Goal: Task Accomplishment & Management: Manage account settings

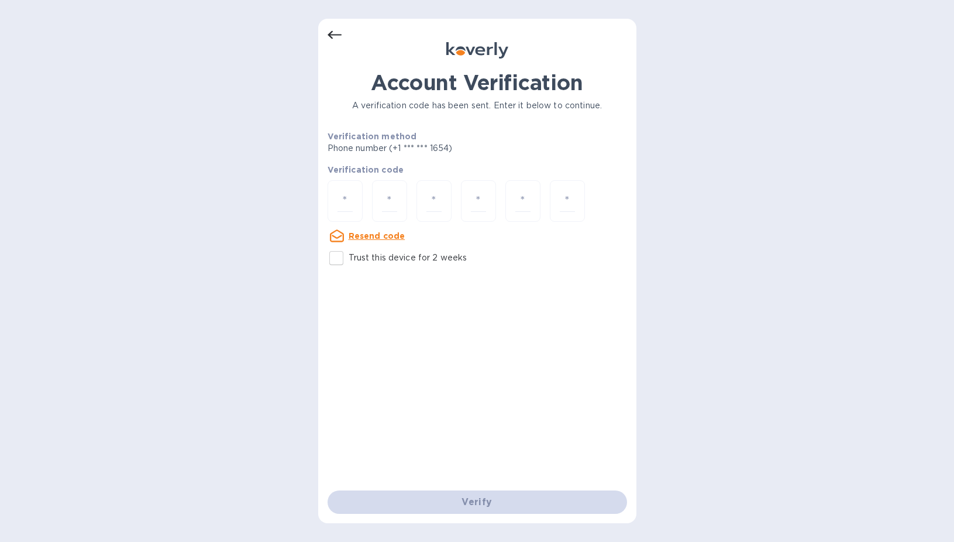
click at [373, 264] on p "Trust this device for 2 weeks" at bounding box center [408, 258] width 119 height 12
click at [349, 264] on input "Trust this device for 2 weeks" at bounding box center [336, 258] width 25 height 25
checkbox input "true"
click at [343, 202] on input "number" at bounding box center [345, 201] width 15 height 22
type input "3"
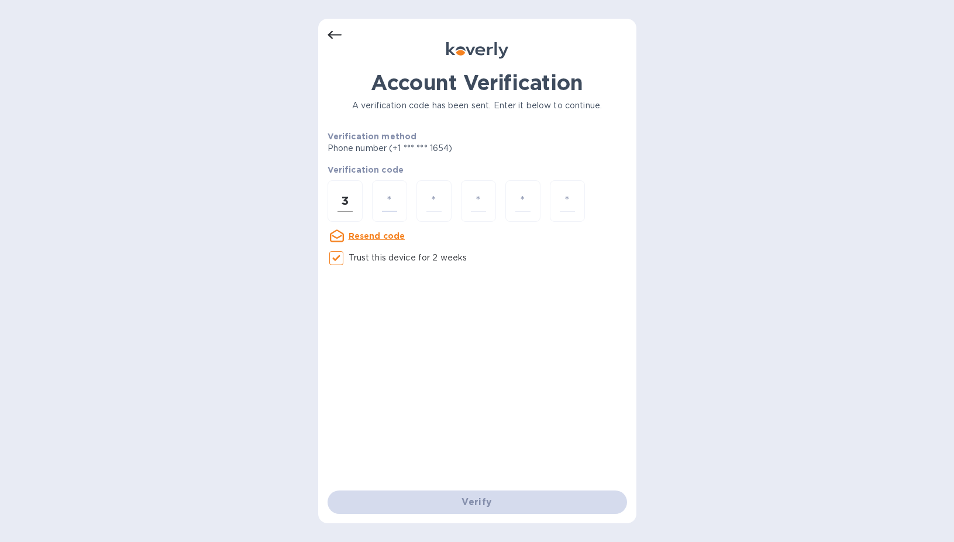
type input "6"
type input "5"
type input "4"
type input "0"
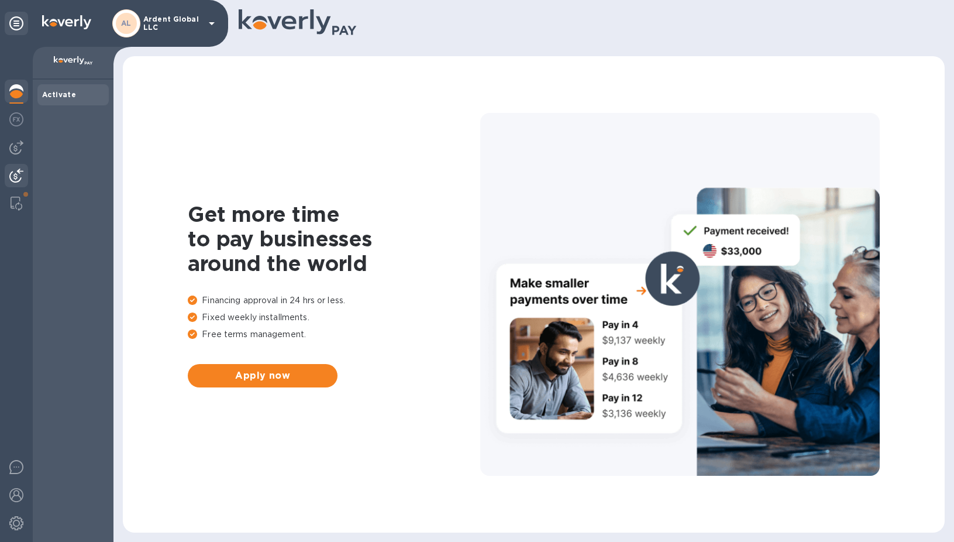
click at [13, 171] on img at bounding box center [16, 175] width 14 height 14
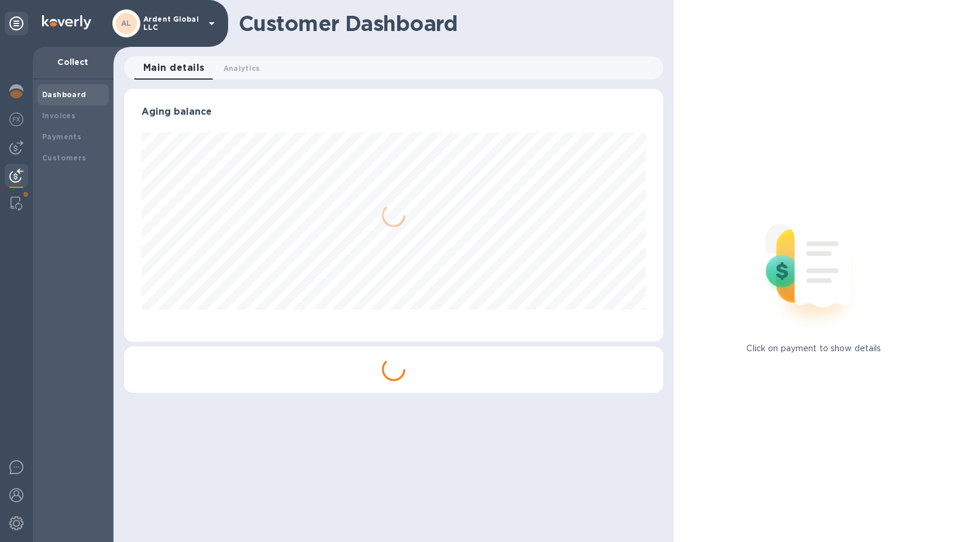
scroll to position [253, 539]
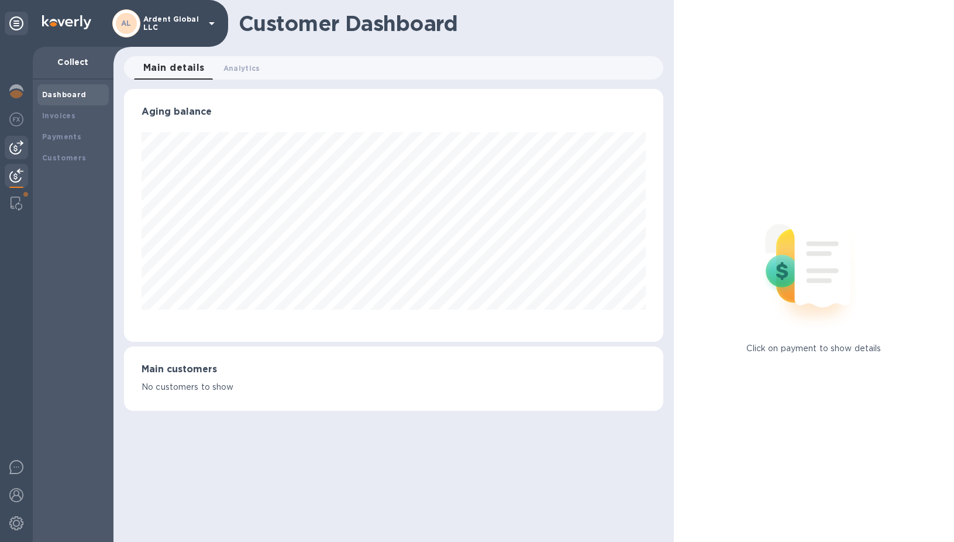
click at [17, 150] on img at bounding box center [16, 147] width 14 height 14
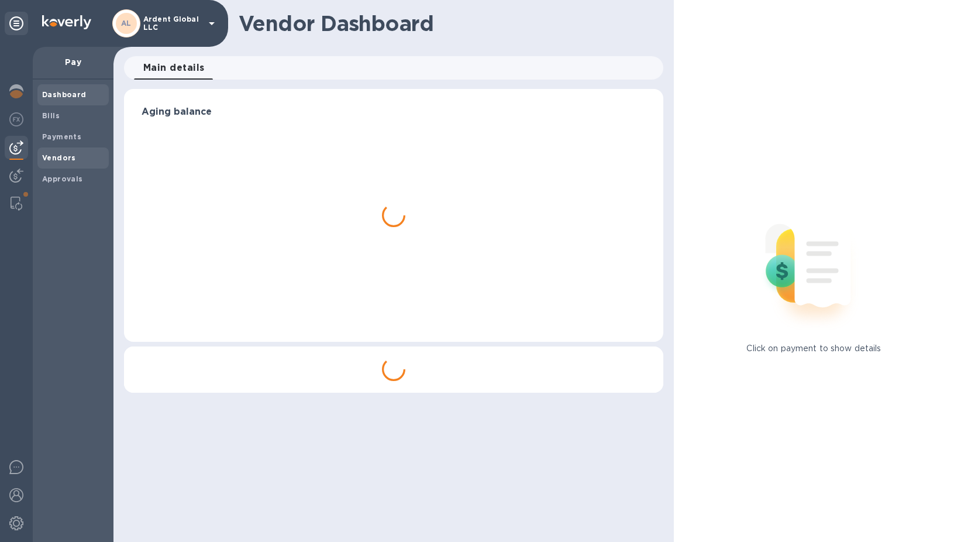
click at [65, 157] on b "Vendors" at bounding box center [59, 157] width 34 height 9
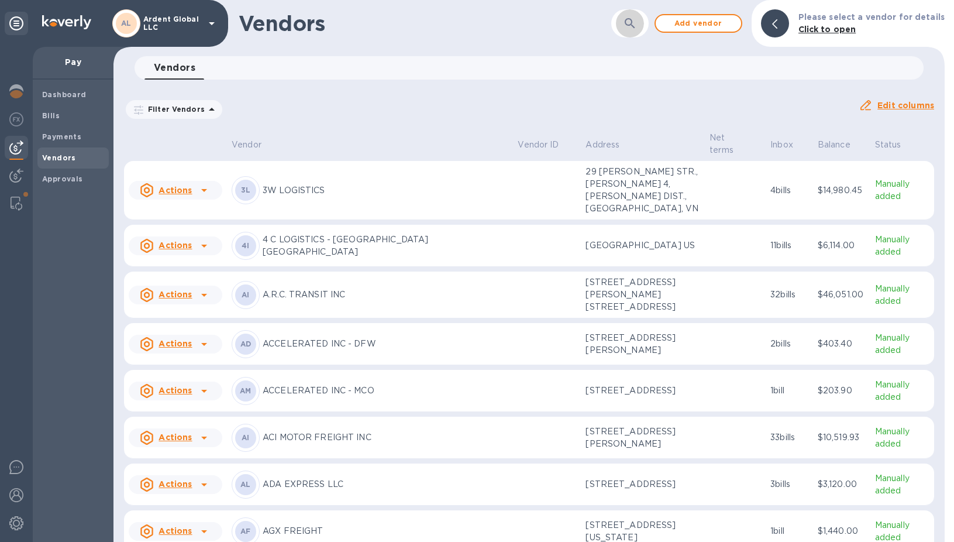
click at [637, 24] on icon "button" at bounding box center [630, 23] width 14 height 14
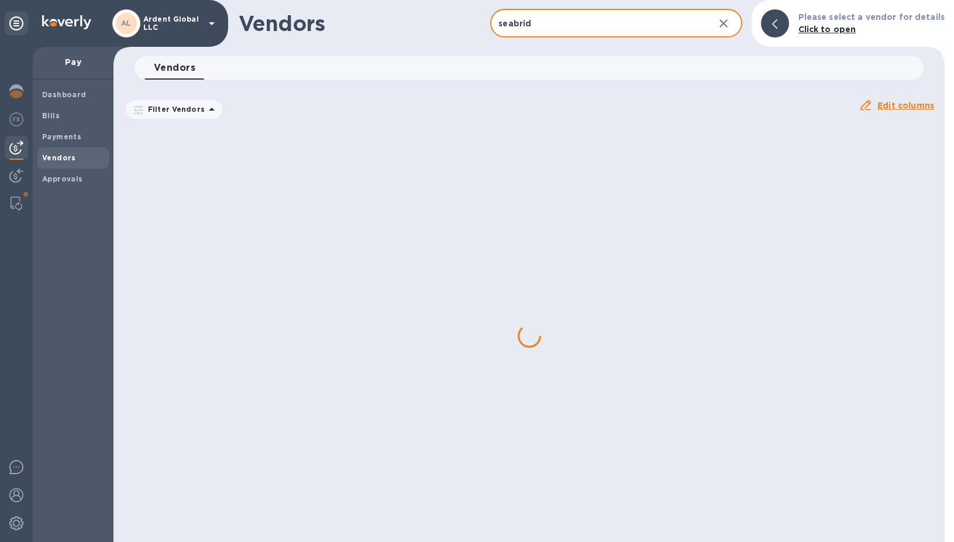
type input "seabrid"
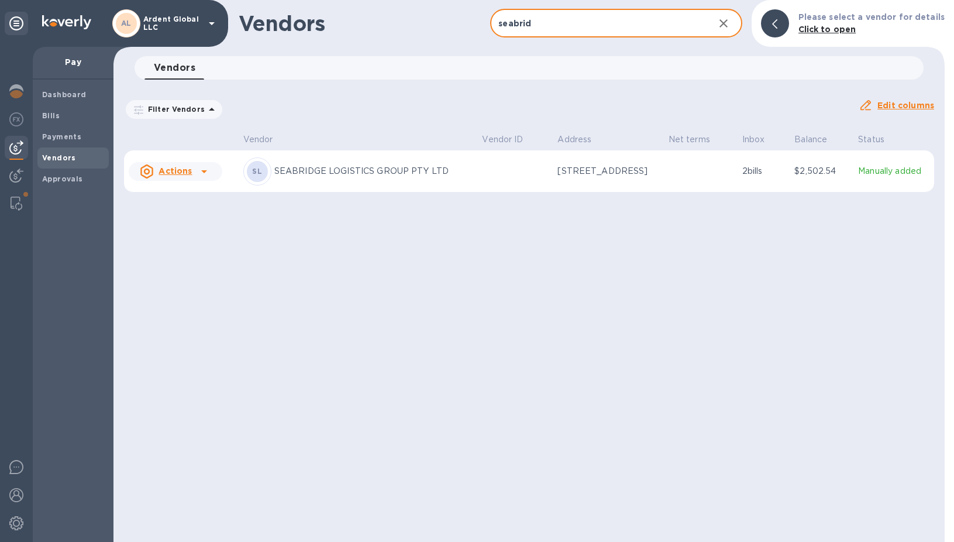
click at [390, 147] on th "Vendor" at bounding box center [358, 140] width 239 height 20
click at [360, 163] on div "[PERSON_NAME] LOGISTICS GROUP PTY LTD" at bounding box center [358, 171] width 230 height 28
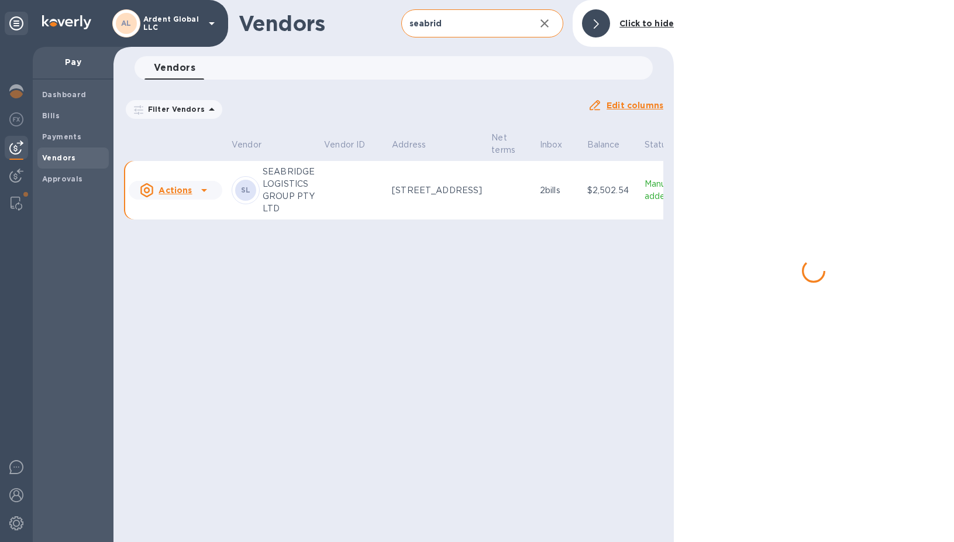
click at [207, 182] on div at bounding box center [204, 190] width 19 height 19
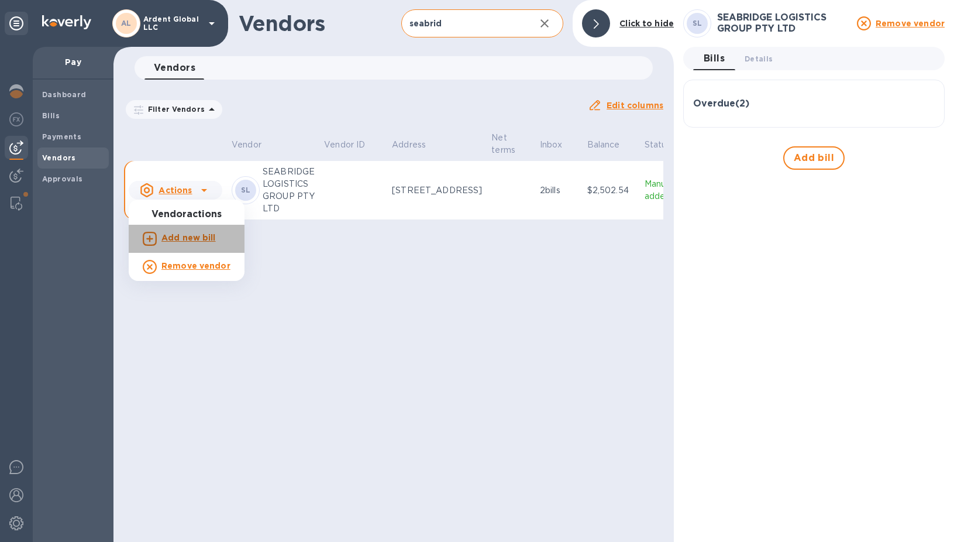
click at [200, 230] on div "Add new bill" at bounding box center [188, 238] width 59 height 19
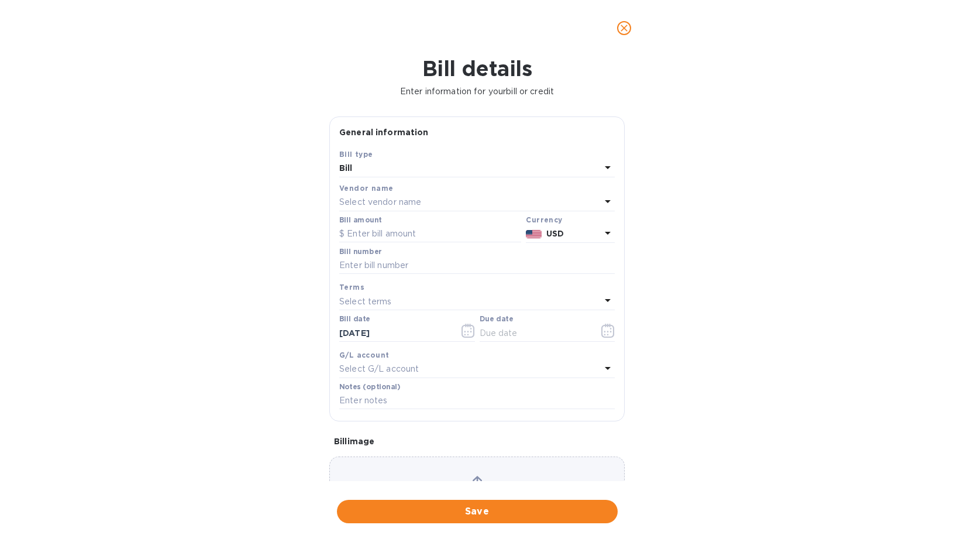
click at [441, 169] on div "Bill" at bounding box center [470, 168] width 262 height 16
click at [271, 151] on div "Bill details Enter information for your bill or credit General information Save…" at bounding box center [477, 299] width 954 height 486
click at [417, 215] on div "Bill amount" at bounding box center [430, 230] width 187 height 32
click at [417, 200] on p "Select vendor name" at bounding box center [380, 202] width 82 height 12
click at [405, 222] on div at bounding box center [477, 234] width 257 height 40
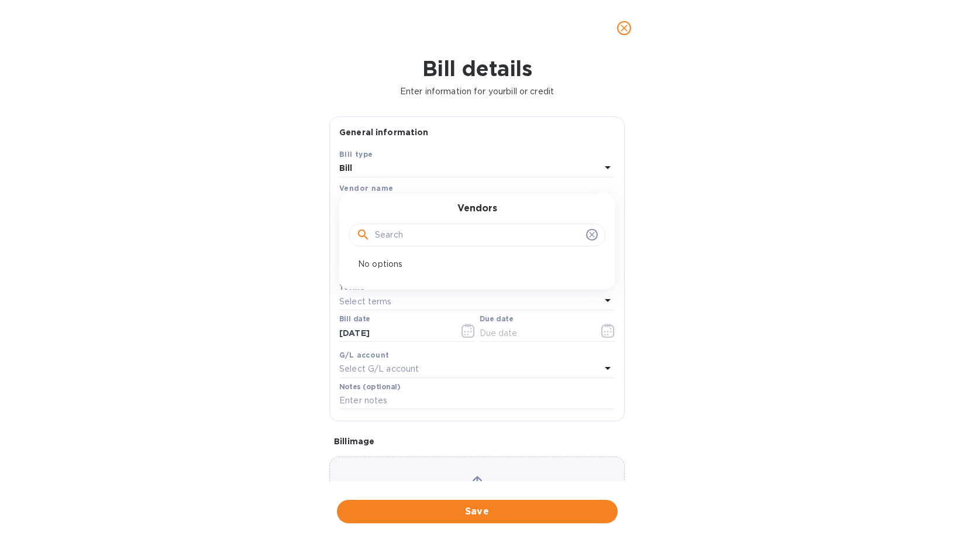
click at [403, 229] on input "text" at bounding box center [478, 235] width 207 height 18
type input "seabri"
click at [418, 266] on p "SEABRIDGE LOGISTICS GROUP PTY LTD" at bounding box center [472, 269] width 247 height 12
click at [573, 226] on div "USD" at bounding box center [573, 233] width 59 height 17
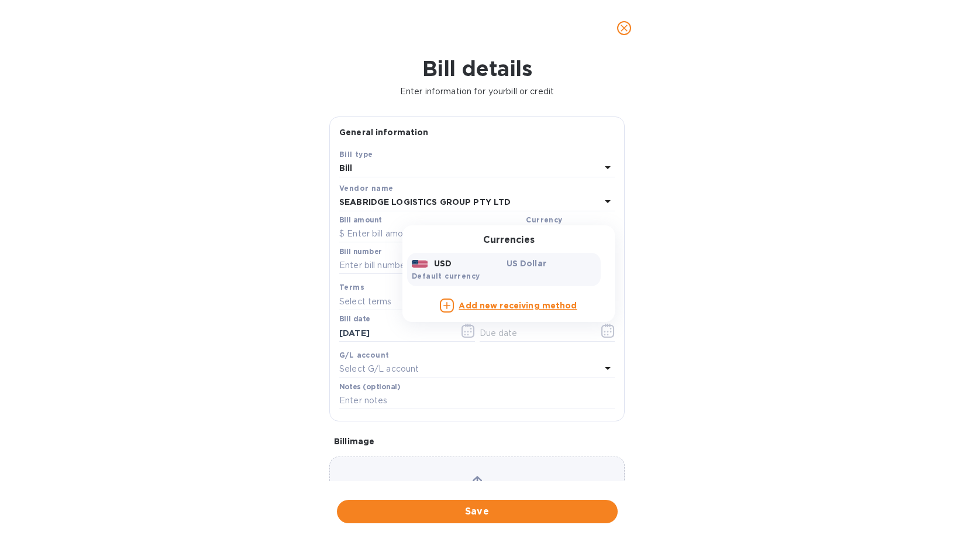
click at [497, 309] on b "Add new receiving method" at bounding box center [518, 305] width 118 height 9
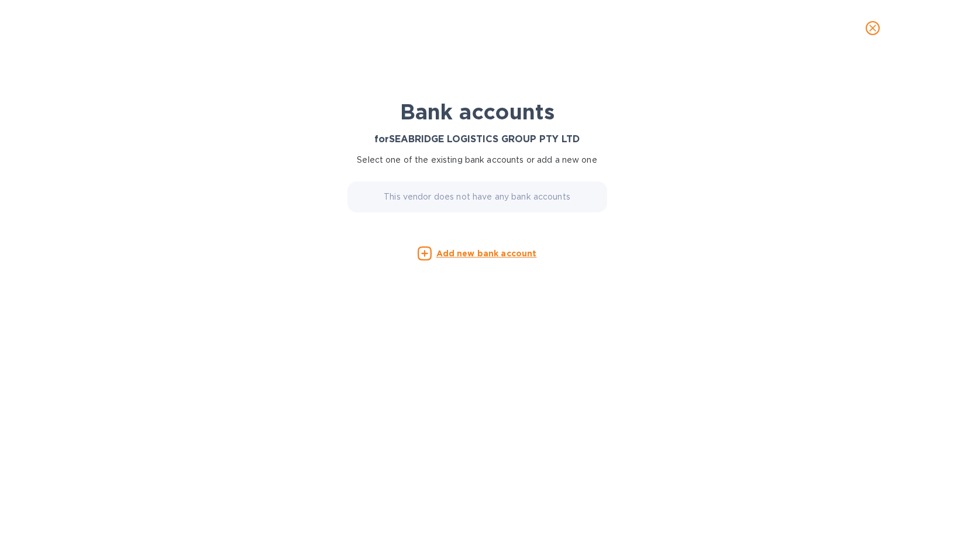
click at [474, 191] on p "This vendor does not have any bank accounts" at bounding box center [477, 197] width 187 height 12
click at [474, 251] on u "Add new bank account" at bounding box center [486, 253] width 101 height 9
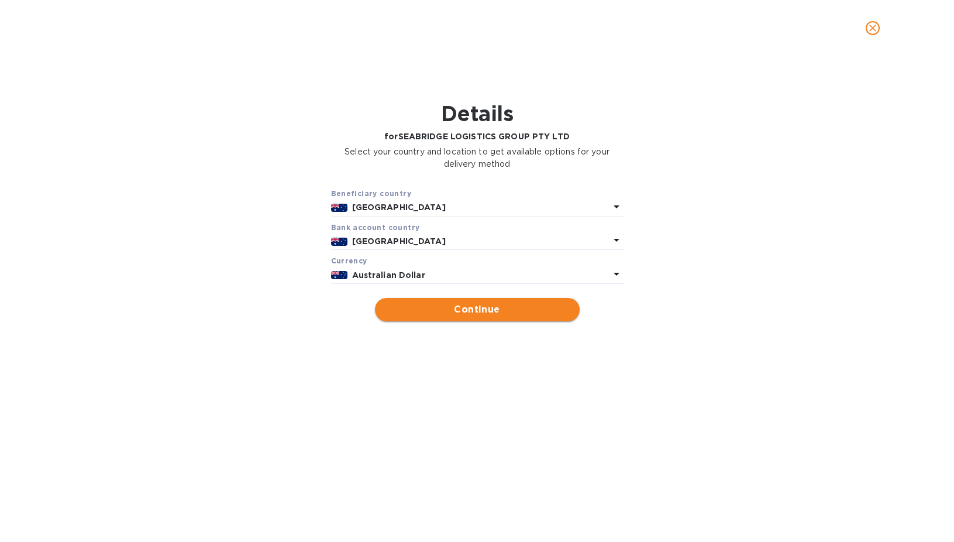
click at [462, 311] on span "Continue" at bounding box center [477, 309] width 186 height 14
type input "SEABRIDGE LOGISTICS GROUP PTY LTD"
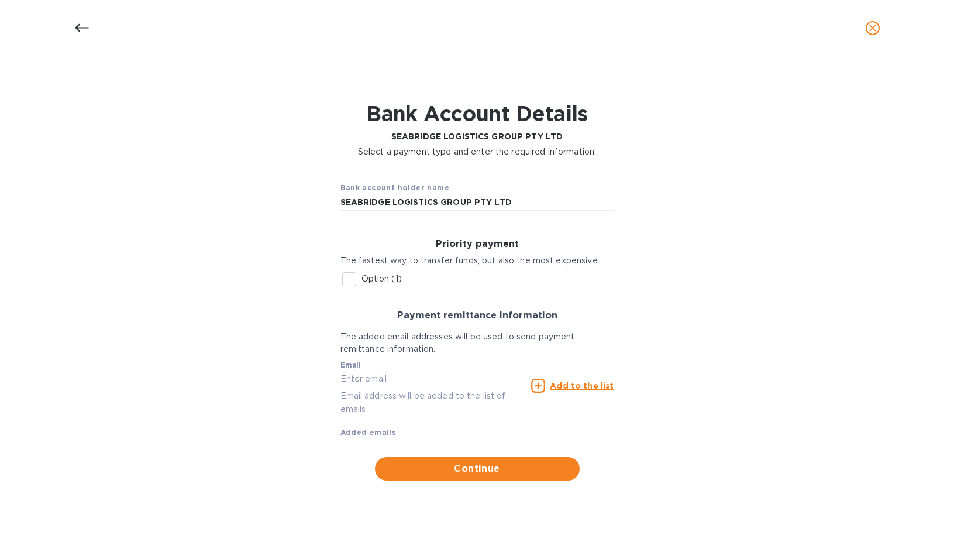
click at [358, 284] on input "Option (1)" at bounding box center [349, 279] width 25 height 25
checkbox input "true"
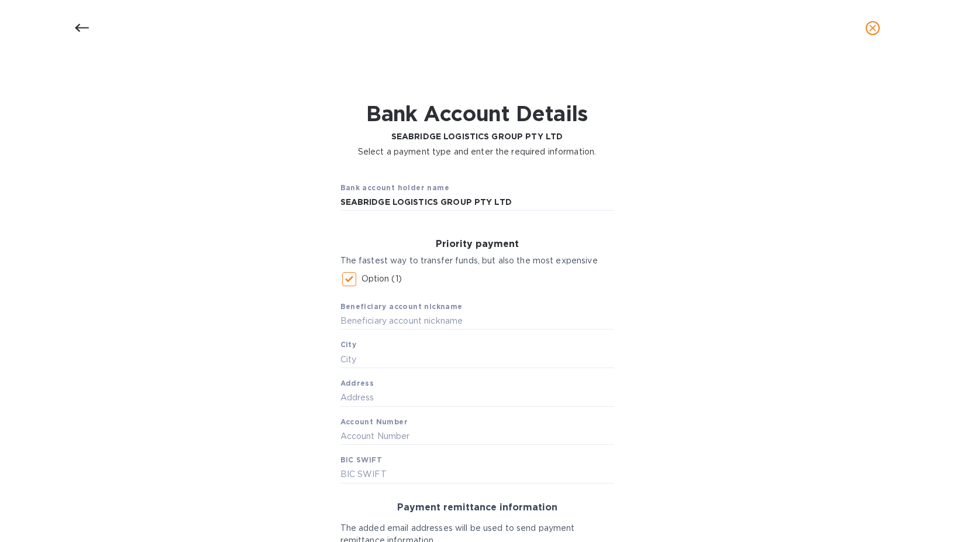
scroll to position [166, 0]
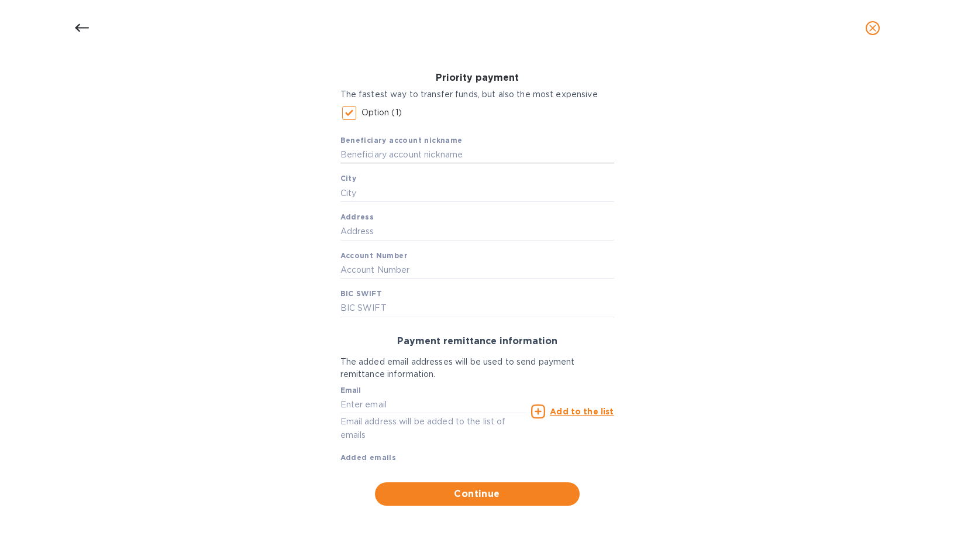
click at [412, 158] on input "text" at bounding box center [478, 155] width 274 height 18
paste input "SEABRIDGE LOGISTICS GROUP PTY LTD"
type input "SEABRIDGE LOGISTICS GROUP PTY LTD"
click at [370, 191] on input "text" at bounding box center [478, 193] width 274 height 18
paste input "[GEOGRAPHIC_DATA]"
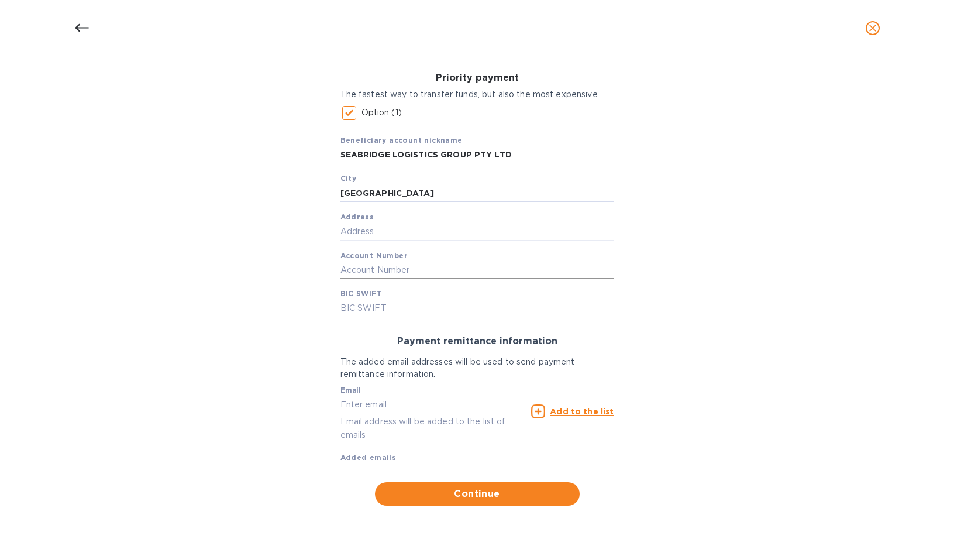
type input "[GEOGRAPHIC_DATA]"
paste input "[STREET_ADDRESS]"
type input "[STREET_ADDRESS]"
click at [383, 264] on input "text" at bounding box center [478, 270] width 274 height 18
paste input "630835"
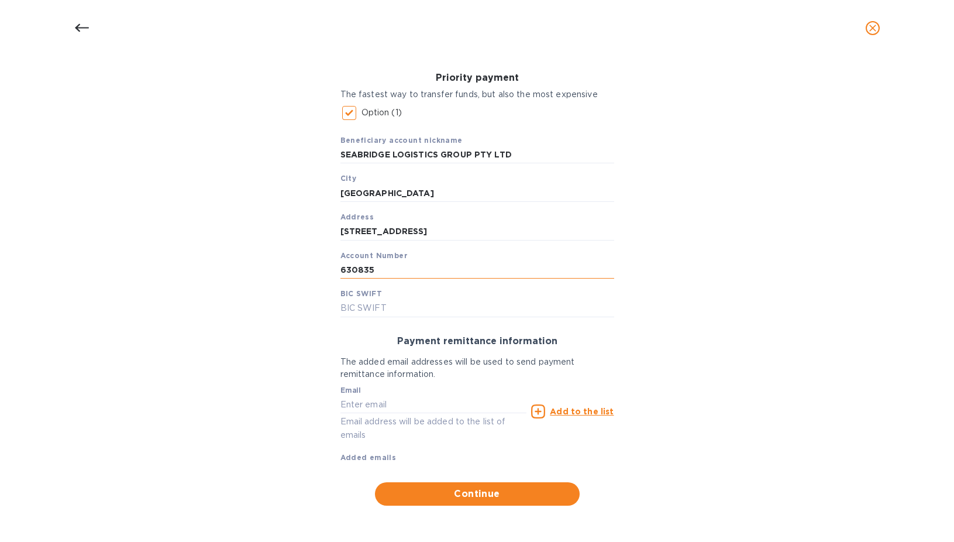
type input "630835"
paste input "034-001"
click at [372, 394] on div "Email Email address will be added to the list of emails" at bounding box center [434, 414] width 187 height 56
click at [357, 309] on input "034-001" at bounding box center [478, 309] width 274 height 18
type input "034001"
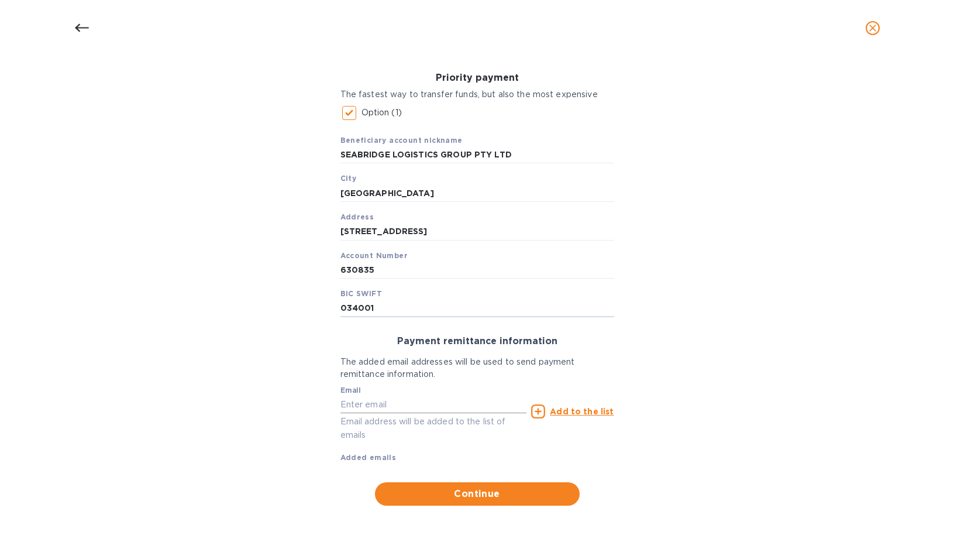
click at [500, 400] on input "text" at bounding box center [434, 404] width 187 height 18
type input "[EMAIL_ADDRESS][DOMAIN_NAME]"
click at [582, 414] on u "Add to the list" at bounding box center [582, 411] width 64 height 9
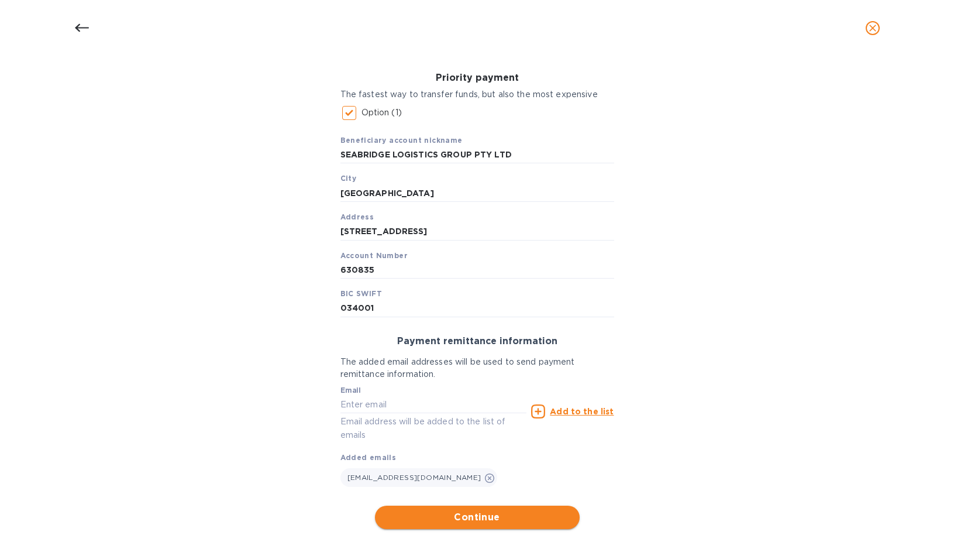
click at [487, 517] on span "Continue" at bounding box center [477, 517] width 186 height 14
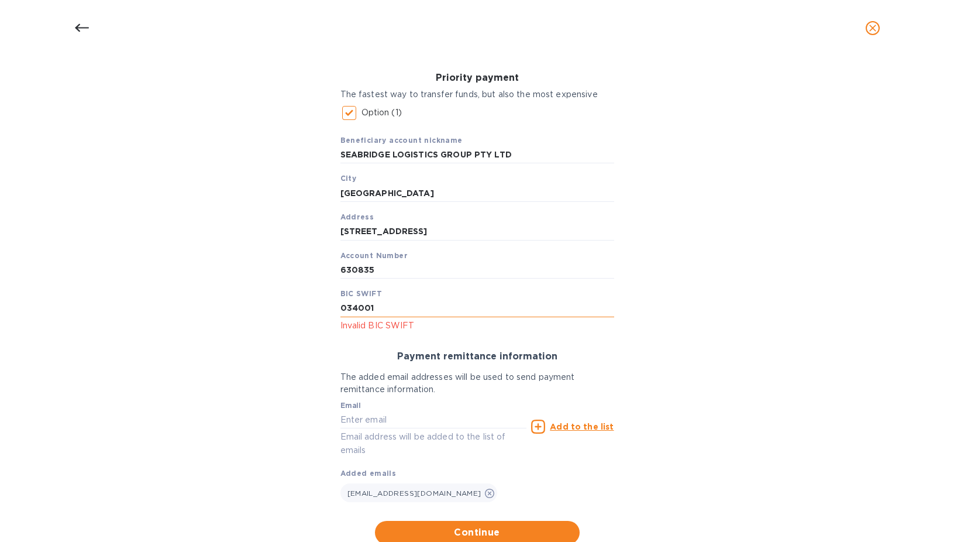
click at [390, 304] on input "034001" at bounding box center [478, 309] width 274 height 18
click at [84, 20] on div at bounding box center [82, 28] width 28 height 28
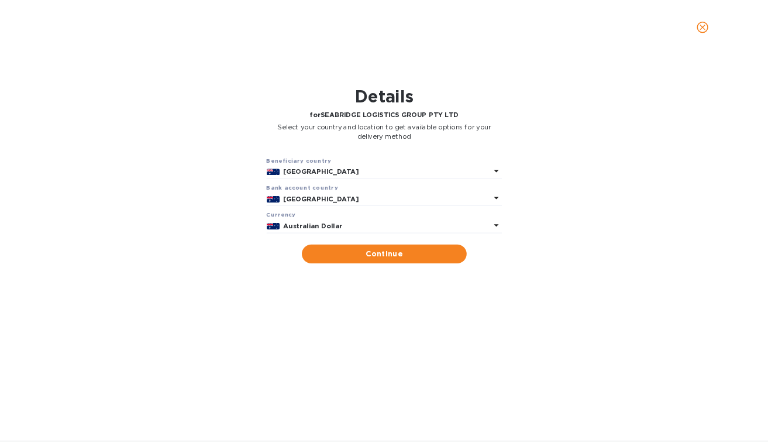
scroll to position [0, 0]
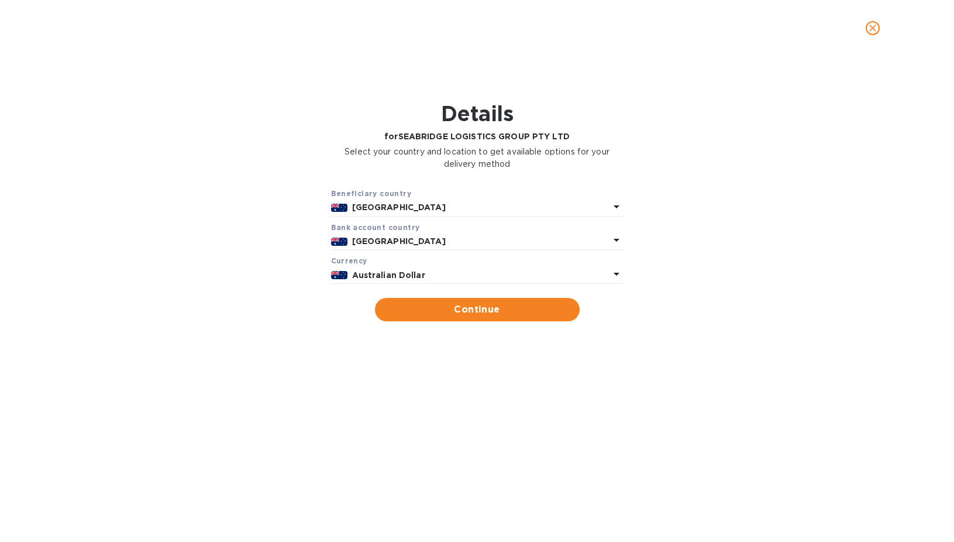
click at [875, 29] on icon "close" at bounding box center [873, 28] width 12 height 12
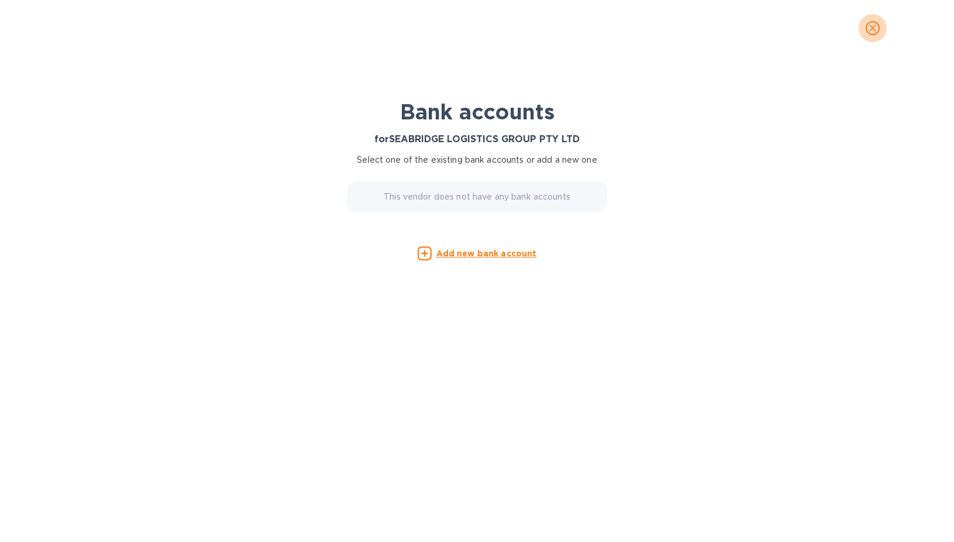
click at [872, 33] on icon "close" at bounding box center [873, 28] width 12 height 12
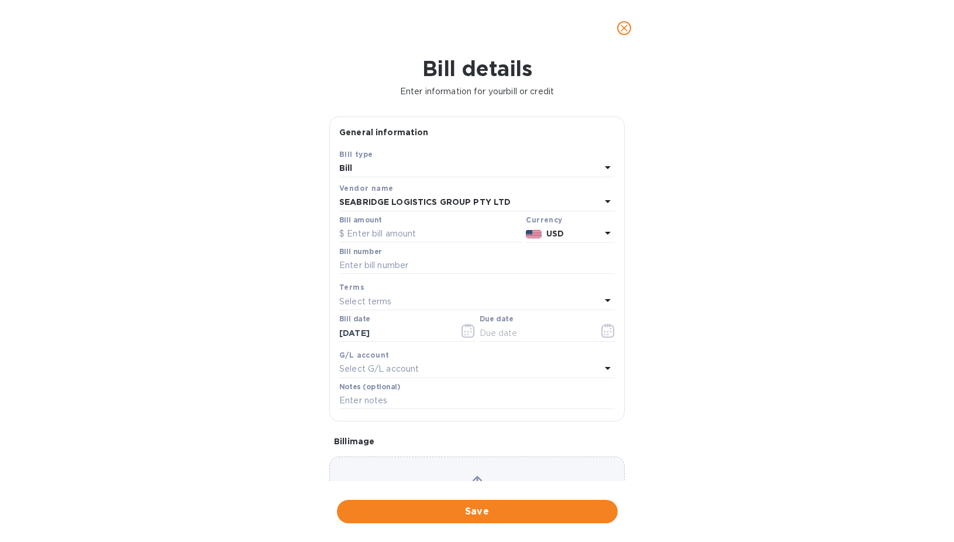
click at [626, 29] on icon "close" at bounding box center [624, 28] width 12 height 12
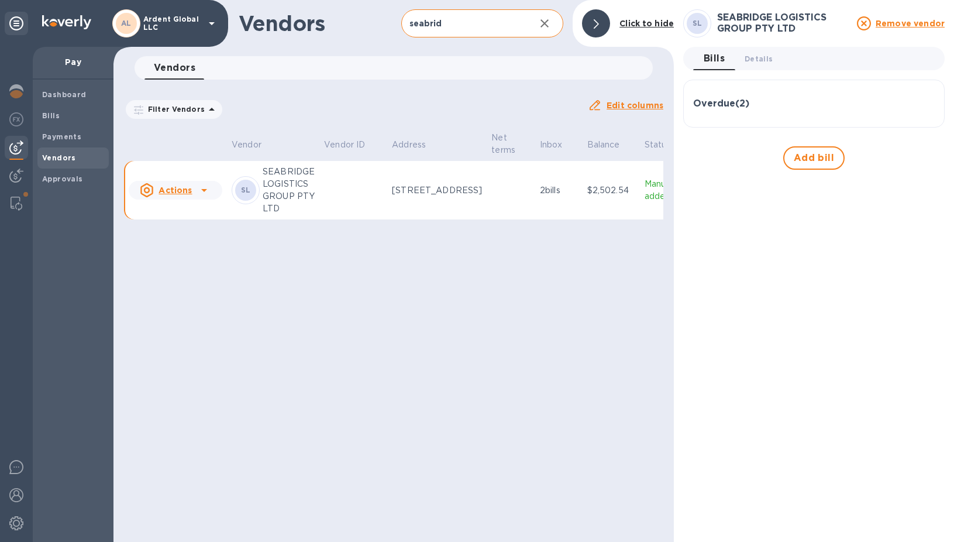
click at [559, 24] on button "button" at bounding box center [545, 23] width 28 height 28
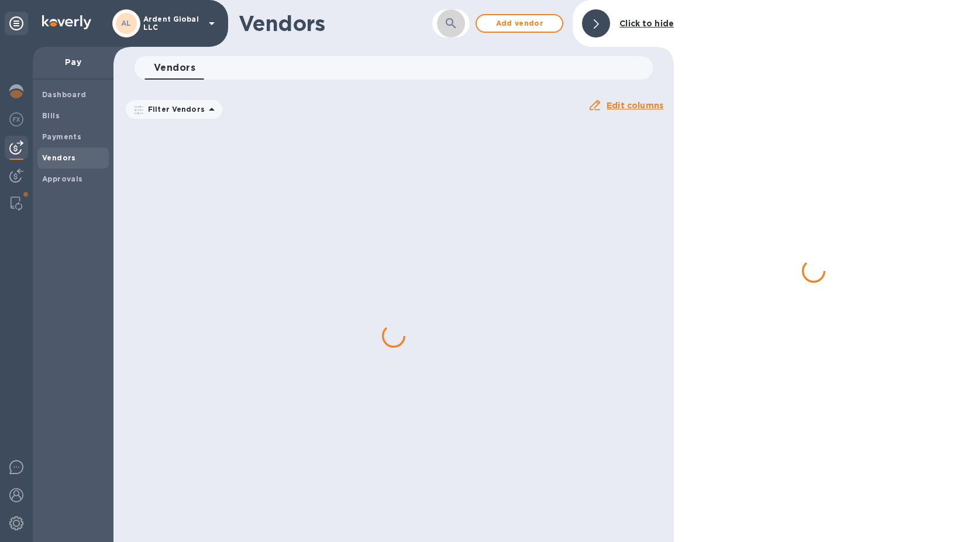
click at [461, 24] on button "button" at bounding box center [451, 23] width 28 height 28
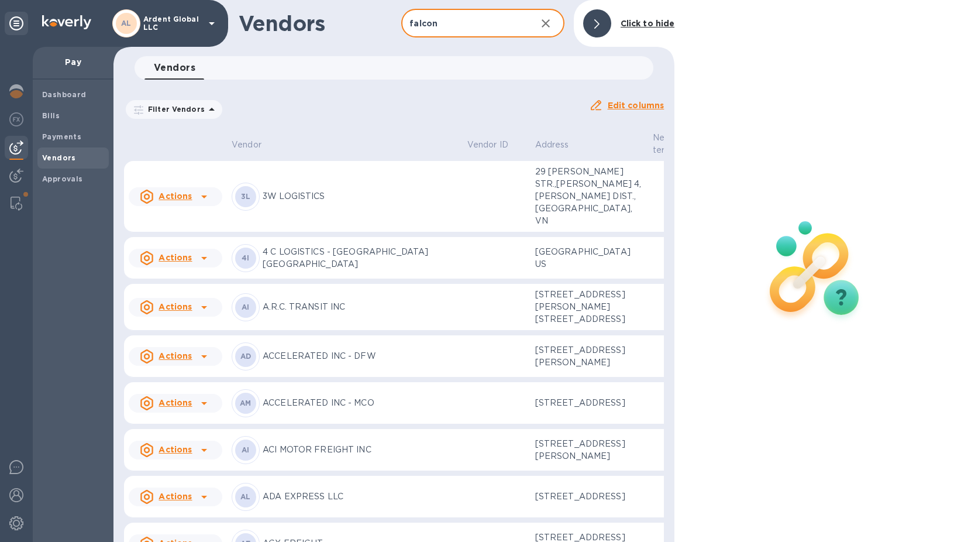
type input "falcon"
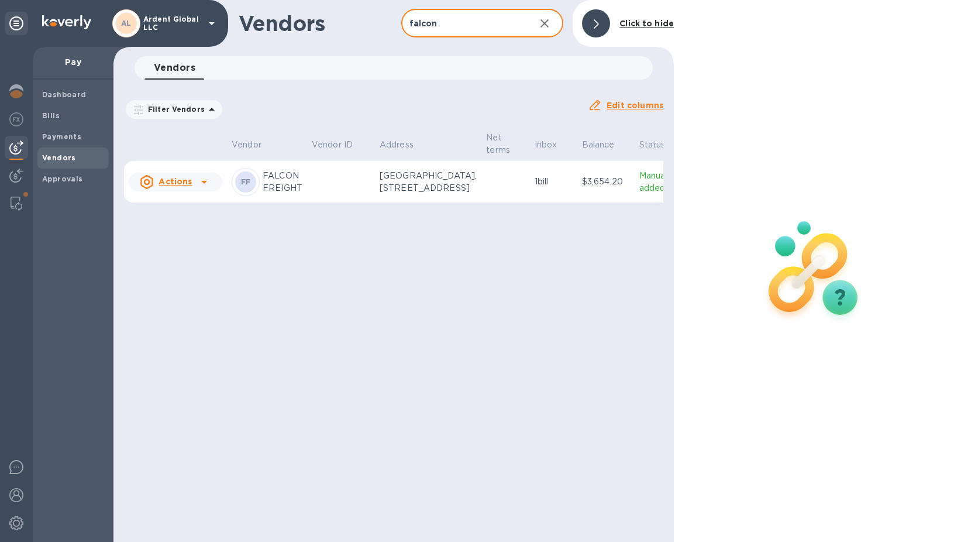
click at [302, 194] on p "FALCON FREIGHT" at bounding box center [283, 182] width 40 height 25
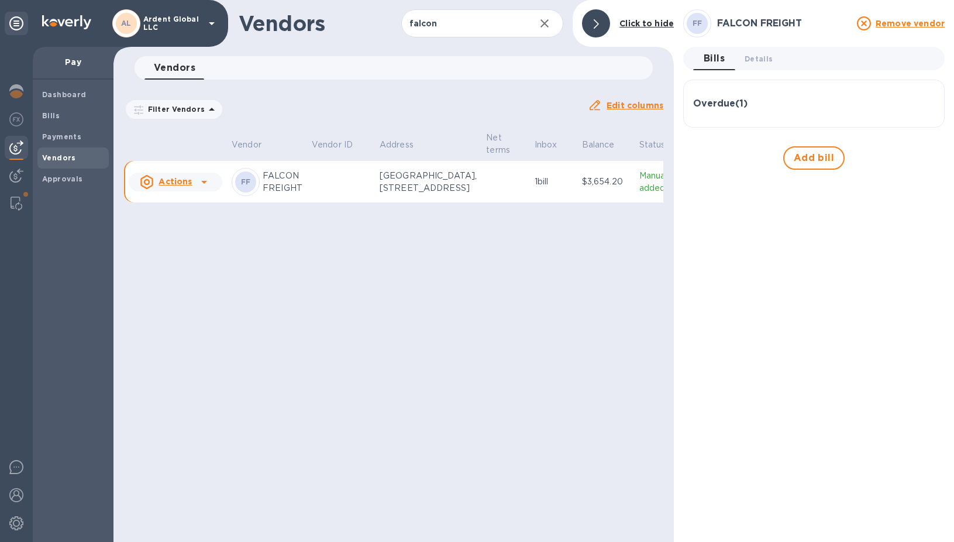
click at [582, 188] on p "$3,654.20" at bounding box center [606, 182] width 48 height 12
click at [148, 194] on div "Actions" at bounding box center [175, 181] width 98 height 23
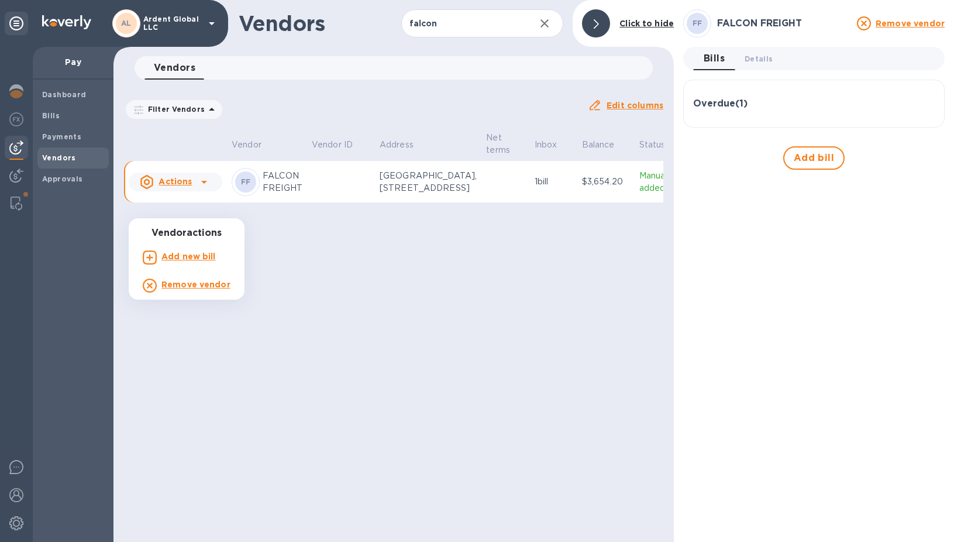
click at [72, 122] on div at bounding box center [477, 271] width 954 height 542
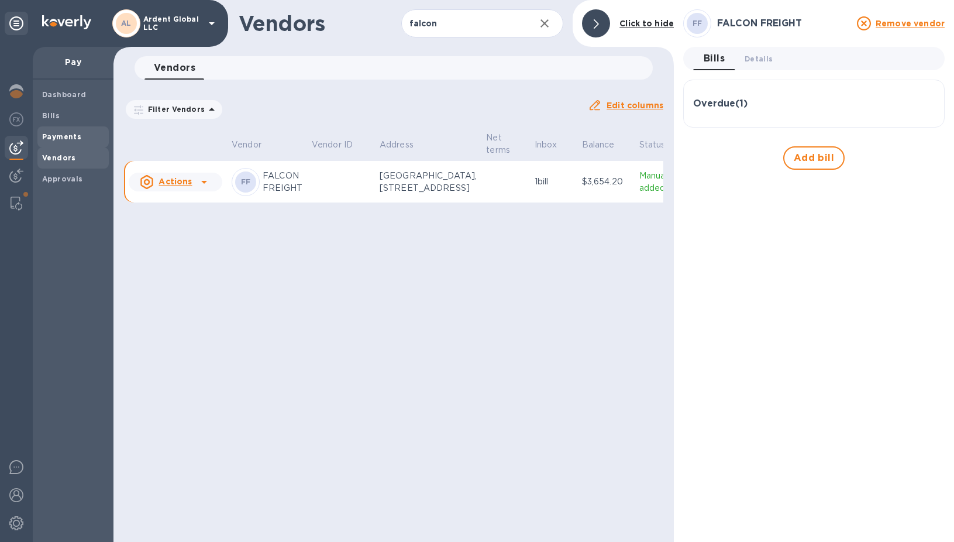
click at [71, 136] on b "Payments" at bounding box center [61, 136] width 39 height 9
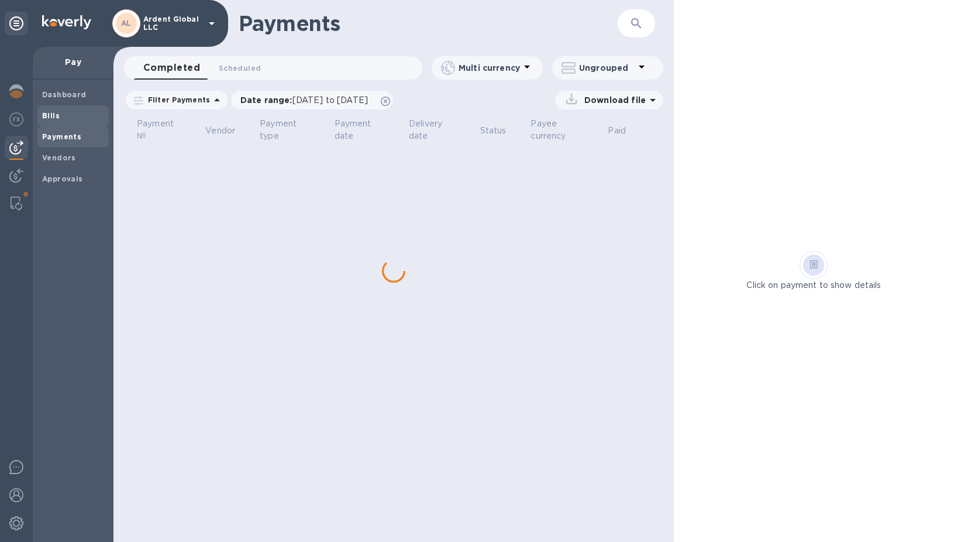
click at [64, 116] on span "Bills" at bounding box center [73, 116] width 62 height 12
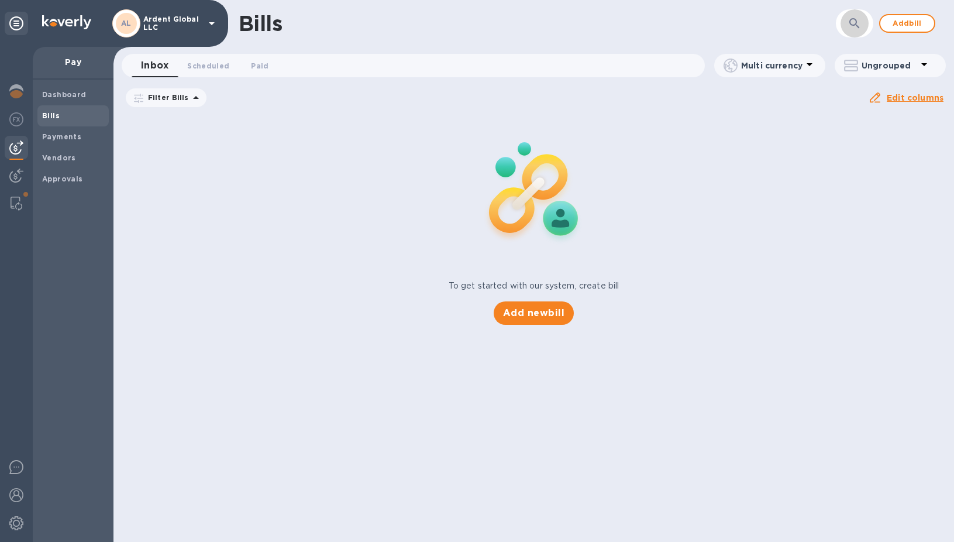
click at [845, 26] on button "button" at bounding box center [855, 23] width 28 height 28
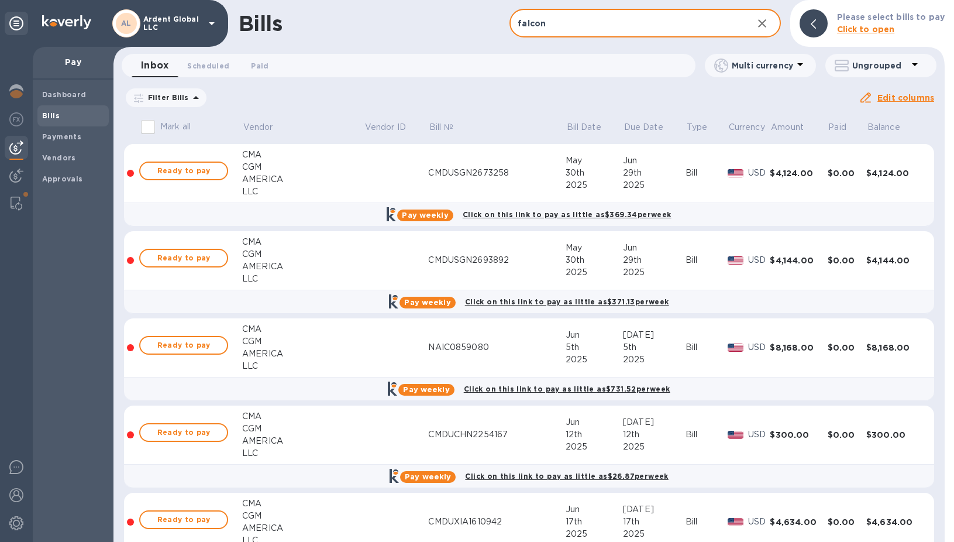
type input "falcon"
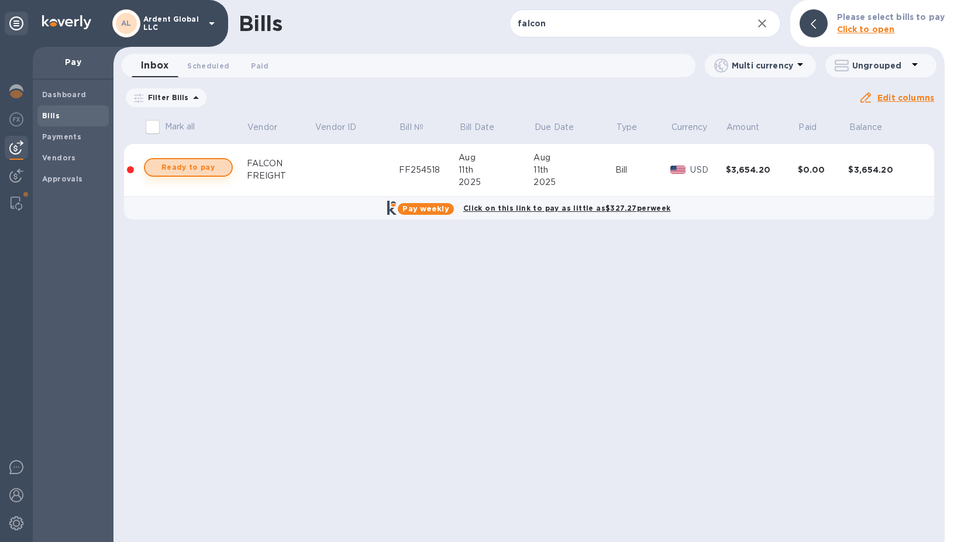
click at [205, 168] on span "Ready to pay" at bounding box center [188, 167] width 68 height 14
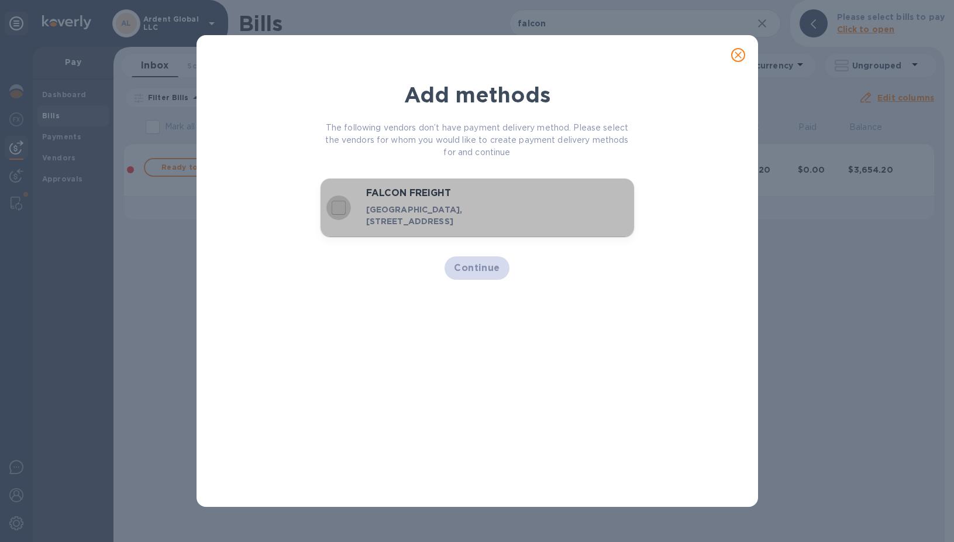
click at [332, 206] on input "decorative checkbox" at bounding box center [338, 207] width 25 height 25
checkbox input "true"
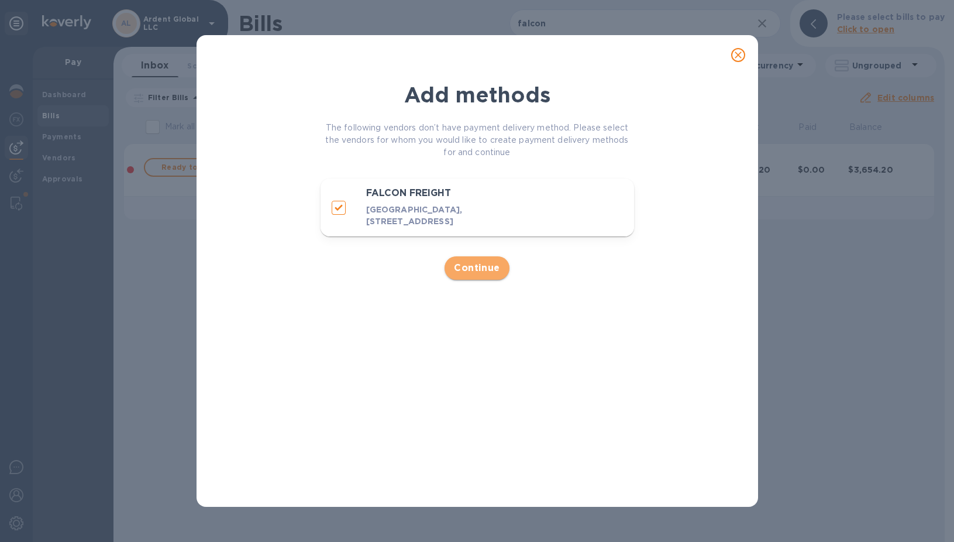
click at [458, 275] on span "Continue" at bounding box center [477, 268] width 46 height 14
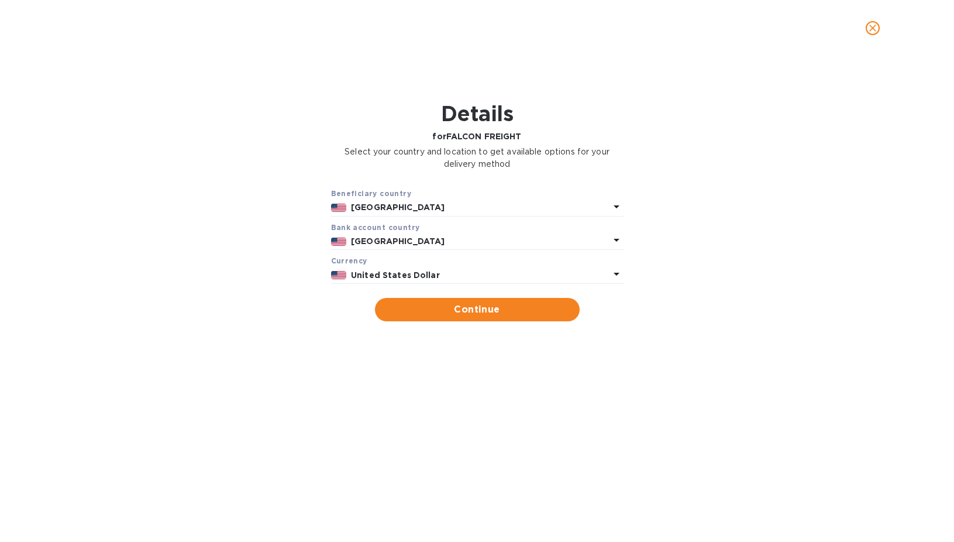
click at [388, 211] on b "[GEOGRAPHIC_DATA]" at bounding box center [398, 206] width 94 height 9
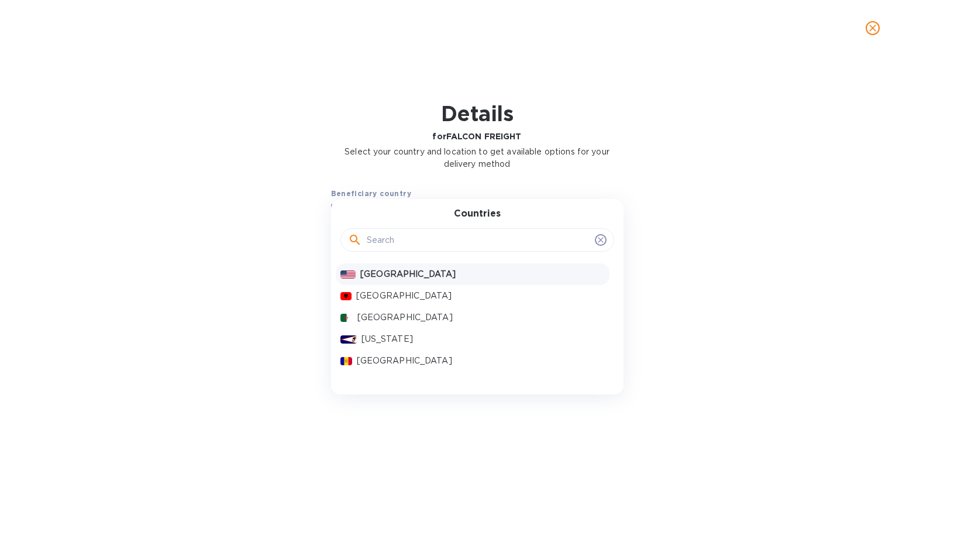
click at [387, 247] on input "text" at bounding box center [478, 240] width 223 height 18
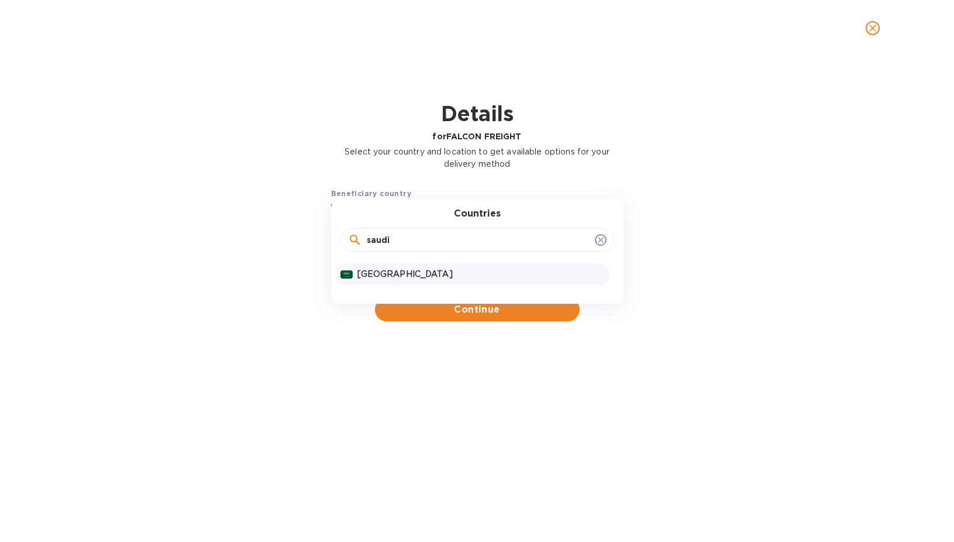
type input "saudi"
click at [395, 274] on p "[GEOGRAPHIC_DATA]" at bounding box center [480, 274] width 247 height 12
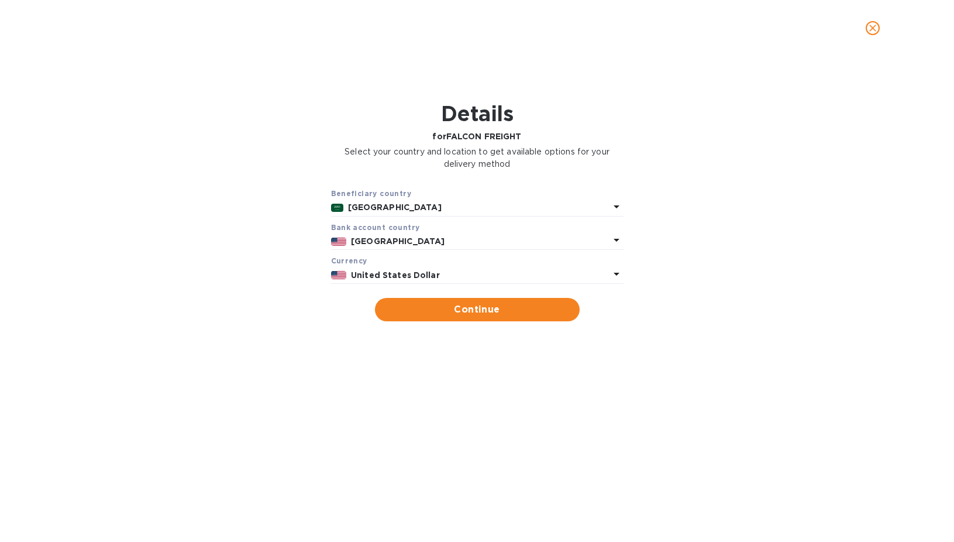
click at [404, 242] on b "[GEOGRAPHIC_DATA]" at bounding box center [398, 240] width 94 height 9
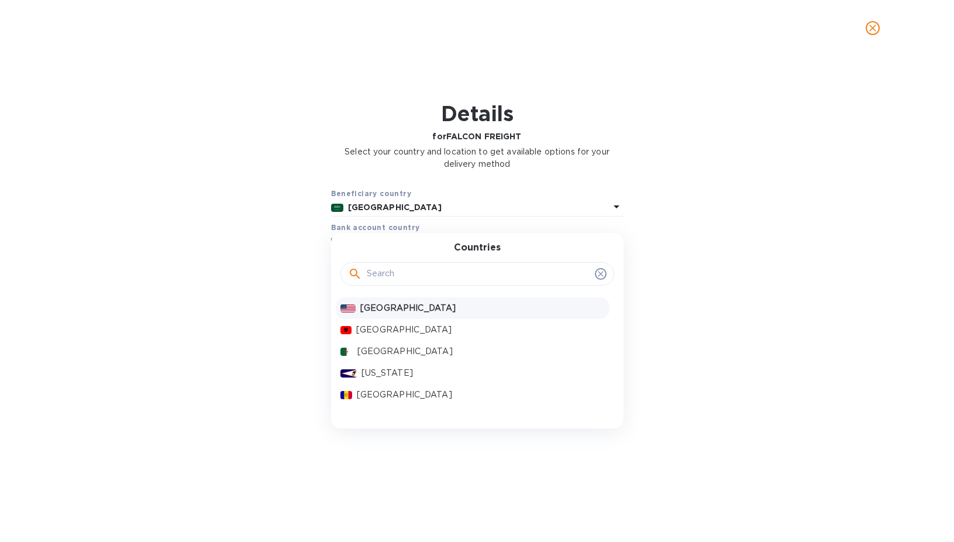
click at [397, 275] on input "text" at bounding box center [478, 274] width 223 height 18
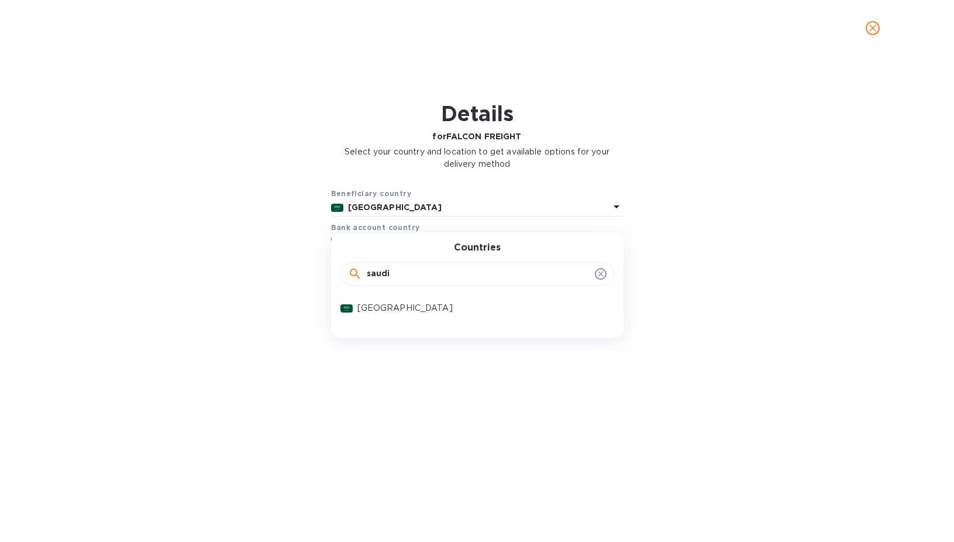
type input "saudi"
click at [415, 319] on div "Countries [GEOGRAPHIC_DATA]" at bounding box center [477, 285] width 293 height 105
click at [397, 310] on p "[GEOGRAPHIC_DATA]" at bounding box center [480, 308] width 247 height 12
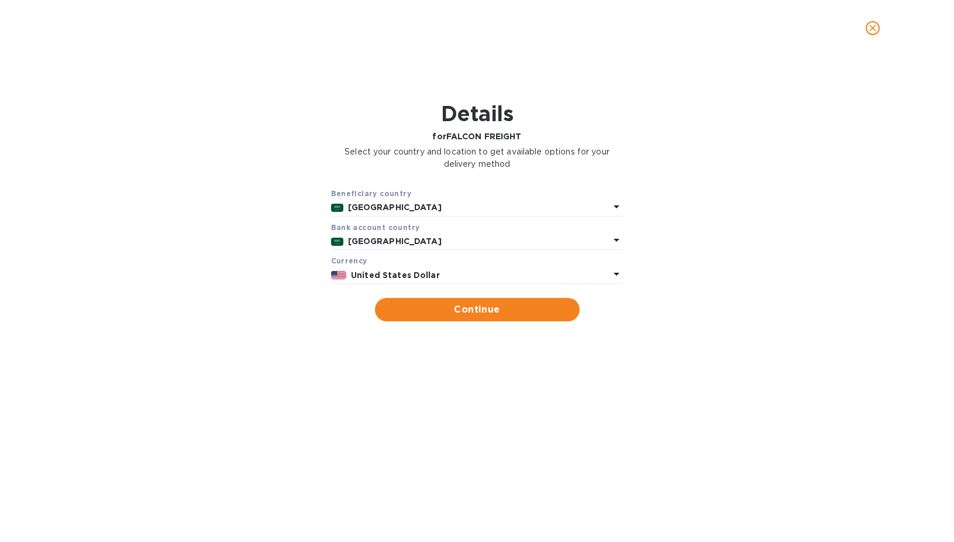
click at [456, 275] on p "United States Dollar" at bounding box center [480, 275] width 258 height 12
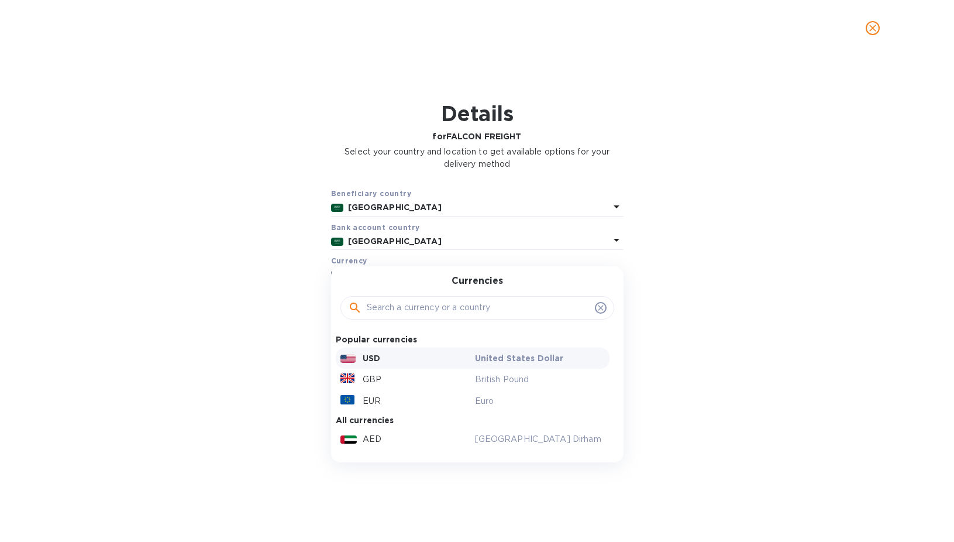
click at [456, 276] on h3 "Currencies" at bounding box center [477, 281] width 51 height 11
click at [710, 252] on div "Beneficiary country [GEOGRAPHIC_DATA] Bank account cоuntry [GEOGRAPHIC_DATA] Cu…" at bounding box center [477, 254] width 924 height 149
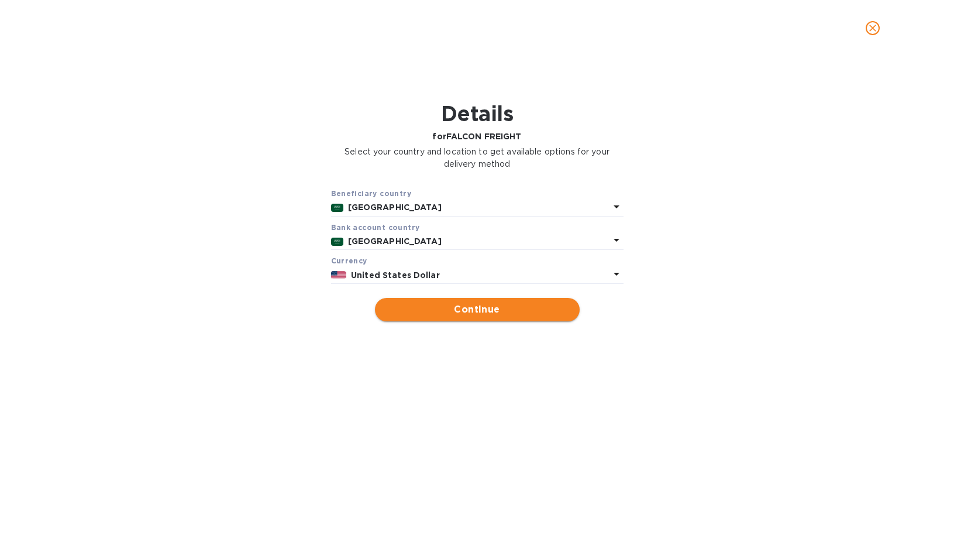
click at [447, 309] on span "Continue" at bounding box center [477, 309] width 186 height 14
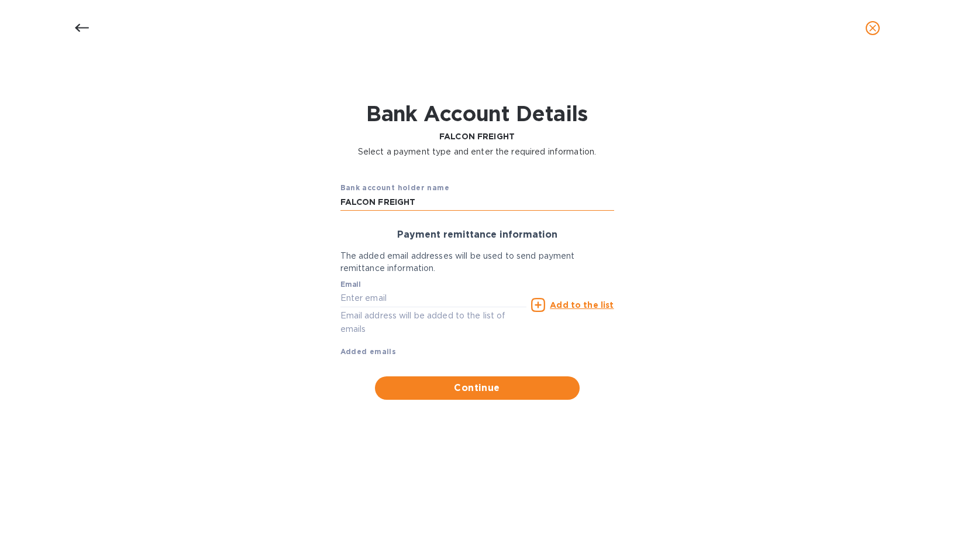
click at [439, 202] on input "FALCON FREIGHT" at bounding box center [478, 203] width 274 height 18
paste input "BUSINESS FALCON FOR LAND TRANSPORT EST."
type input "BUSINESS FALCON FOR LAND TRANSPORT EST."
click at [414, 297] on input "text" at bounding box center [434, 299] width 187 height 18
type input "[EMAIL_ADDRESS][DOMAIN_NAME]"
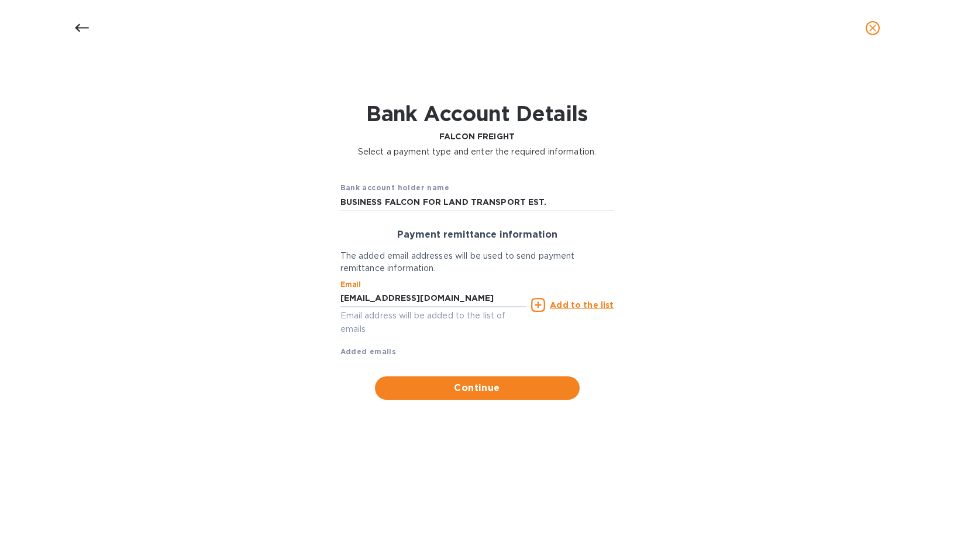
click at [574, 305] on u "Add to the list" at bounding box center [582, 304] width 64 height 9
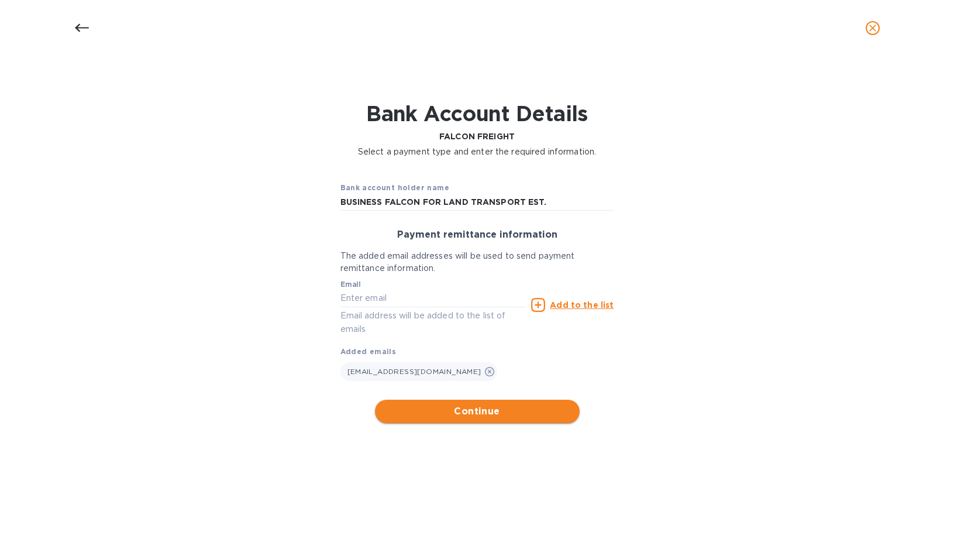
click at [483, 420] on button "Continue" at bounding box center [477, 411] width 205 height 23
click at [467, 412] on span "Continue" at bounding box center [477, 411] width 186 height 14
click at [397, 290] on input "text" at bounding box center [434, 299] width 187 height 18
click at [558, 204] on input "BUSINESS FALCON FOR LAND TRANSPORT EST." at bounding box center [478, 203] width 274 height 18
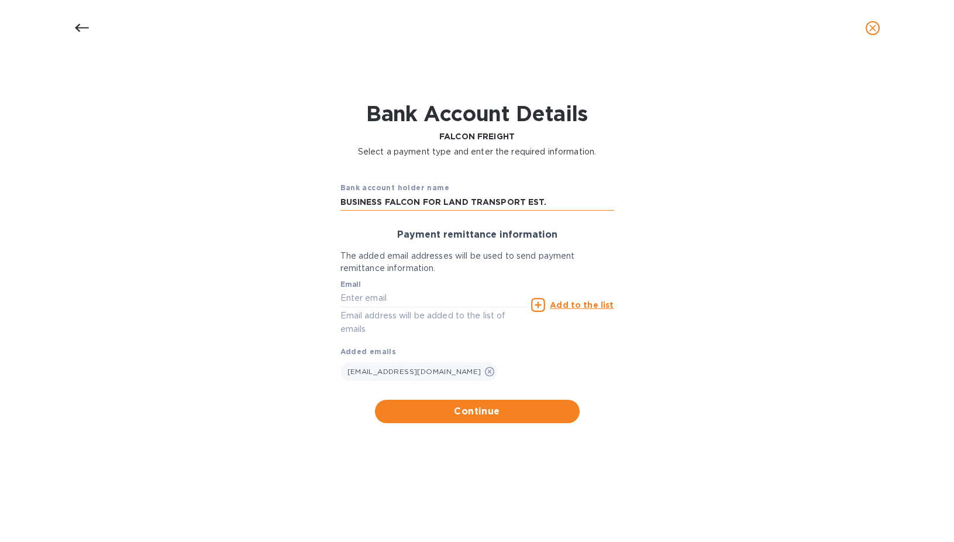
click at [558, 204] on input "BUSINESS FALCON FOR LAND TRANSPORT EST." at bounding box center [478, 203] width 274 height 18
click at [573, 307] on u "Add to the list" at bounding box center [582, 304] width 64 height 9
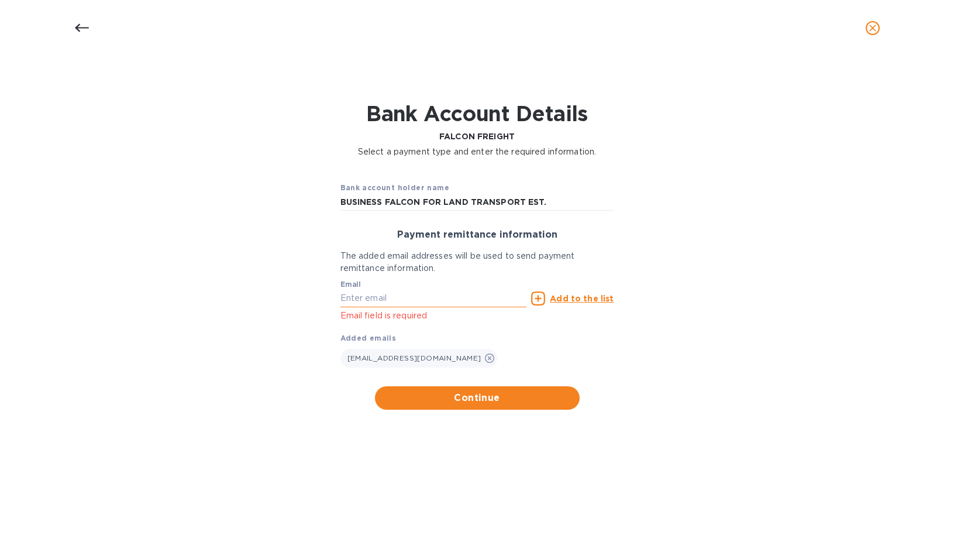
click at [369, 301] on input "text" at bounding box center [434, 299] width 187 height 18
click at [272, 269] on div "Bank account holder name BUSINESS FALCON FOR LAND TRANSPORT EST. Payment remitt…" at bounding box center [477, 291] width 924 height 252
click at [508, 379] on div "Payment remittance information The added email addresses will be used to send p…" at bounding box center [477, 314] width 293 height 189
click at [493, 395] on span "Continue" at bounding box center [477, 398] width 186 height 14
click at [417, 287] on div "Email Email field is required" at bounding box center [434, 301] width 187 height 42
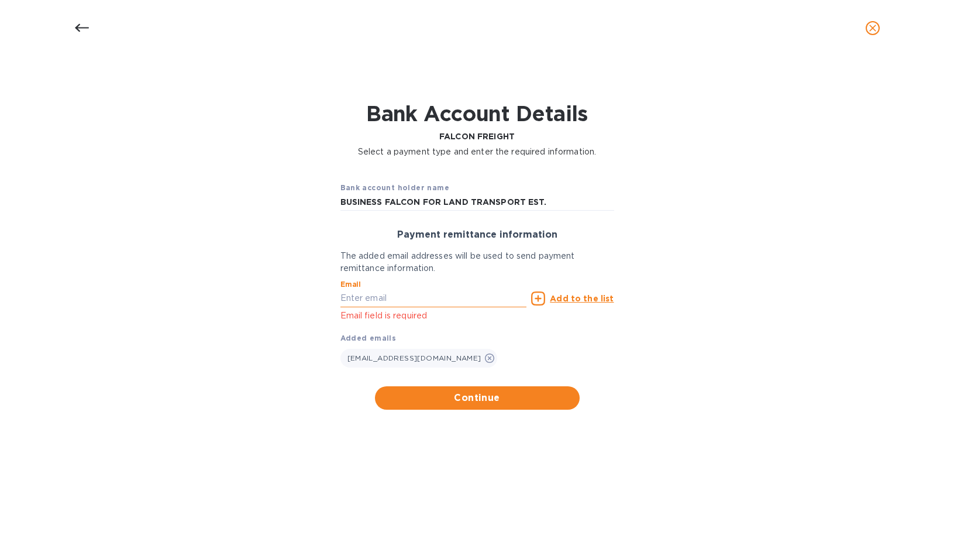
click at [414, 293] on input "text" at bounding box center [434, 299] width 187 height 18
type input "[EMAIL_ADDRESS][DOMAIN_NAME]"
click at [577, 298] on u "Add to the list" at bounding box center [582, 298] width 64 height 9
click at [498, 291] on input "[EMAIL_ADDRESS][DOMAIN_NAME]" at bounding box center [434, 299] width 187 height 18
drag, startPoint x: 497, startPoint y: 298, endPoint x: 257, endPoint y: 302, distance: 240.5
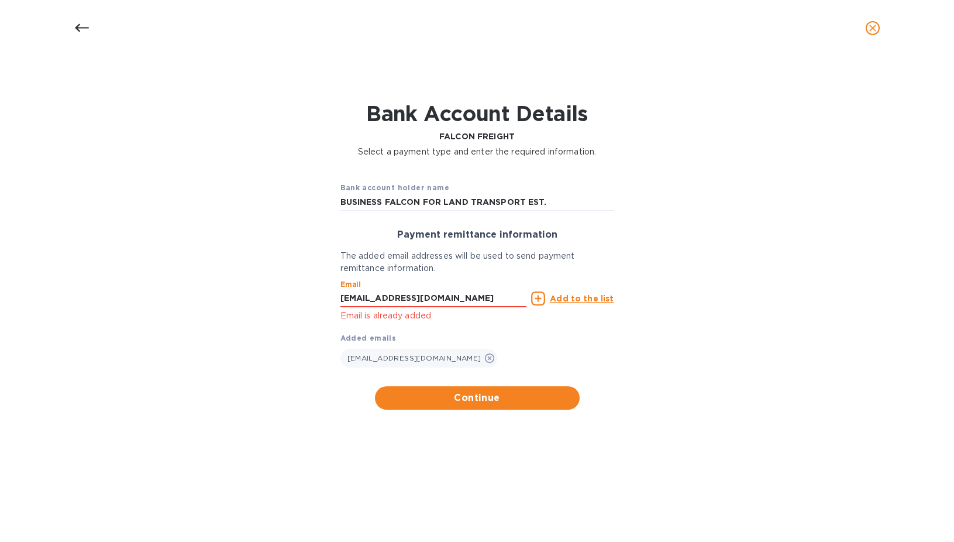
click at [257, 302] on div "Bank account holder name BUSINESS FALCON FOR LAND TRANSPORT EST. Payment remitt…" at bounding box center [477, 291] width 924 height 252
click at [476, 399] on span "Continue" at bounding box center [477, 398] width 186 height 14
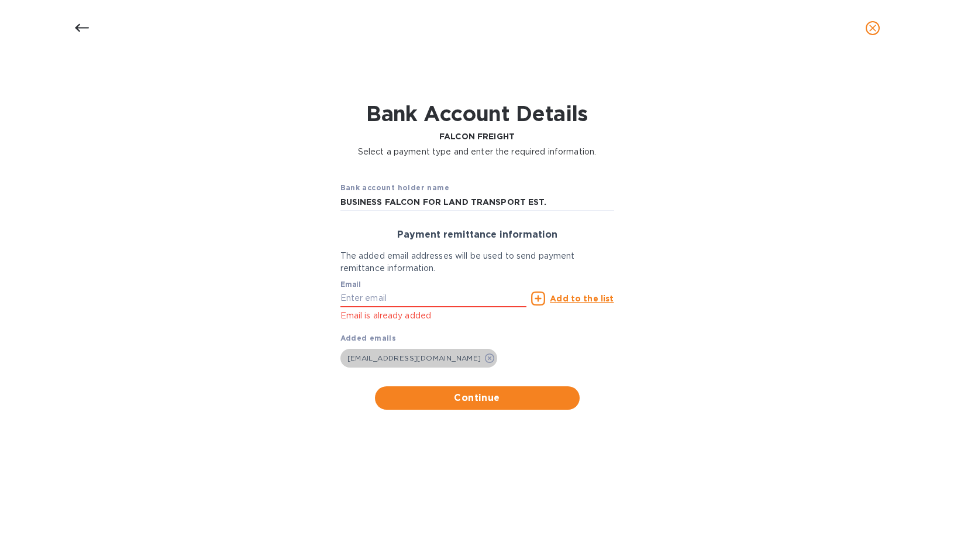
click at [485, 355] on icon at bounding box center [489, 357] width 9 height 9
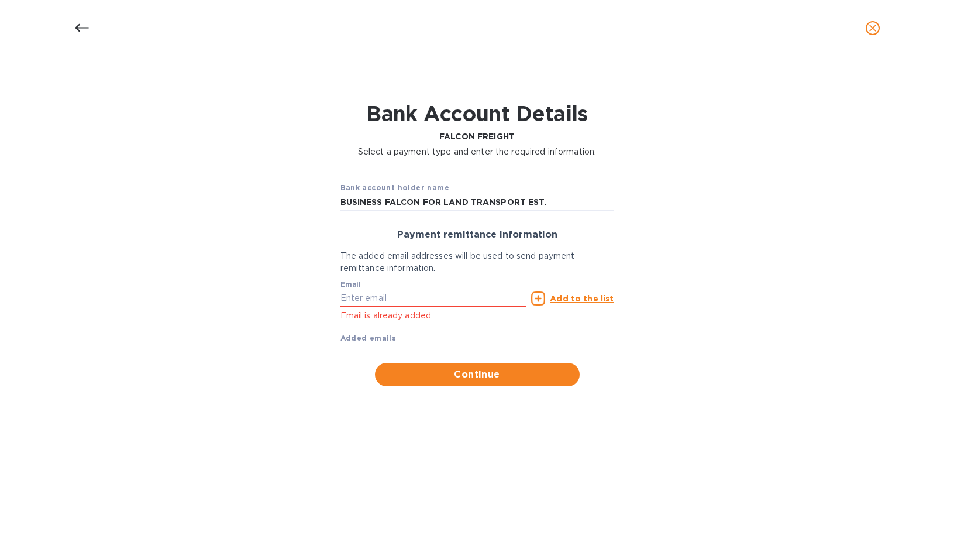
click at [420, 308] on div "Email Email is already added" at bounding box center [434, 301] width 187 height 42
click at [419, 301] on input "text" at bounding box center [434, 299] width 187 height 18
type input "[EMAIL_ADDRESS][DOMAIN_NAME]"
click at [481, 370] on span "Continue" at bounding box center [477, 374] width 186 height 14
click at [873, 26] on icon "close" at bounding box center [873, 28] width 12 height 12
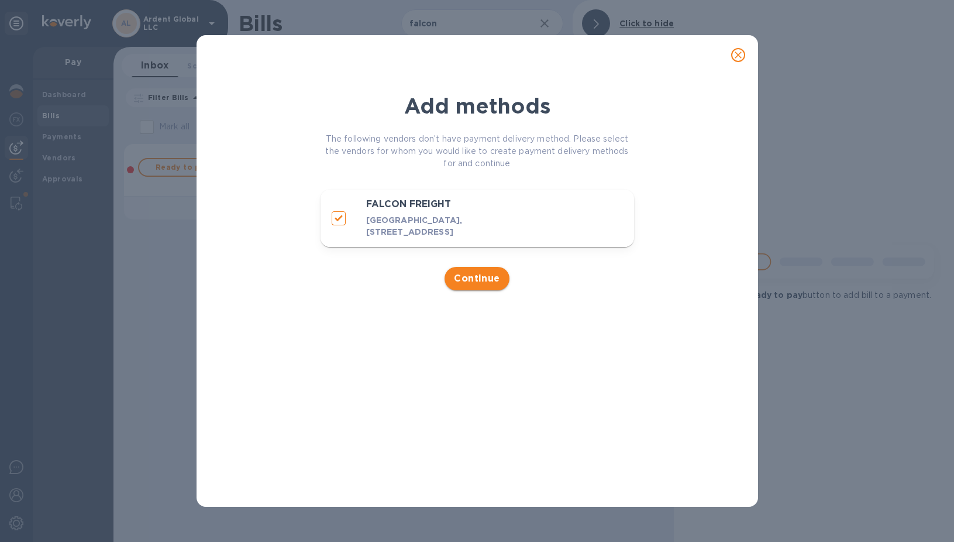
click at [492, 284] on span "Continue" at bounding box center [477, 278] width 46 height 14
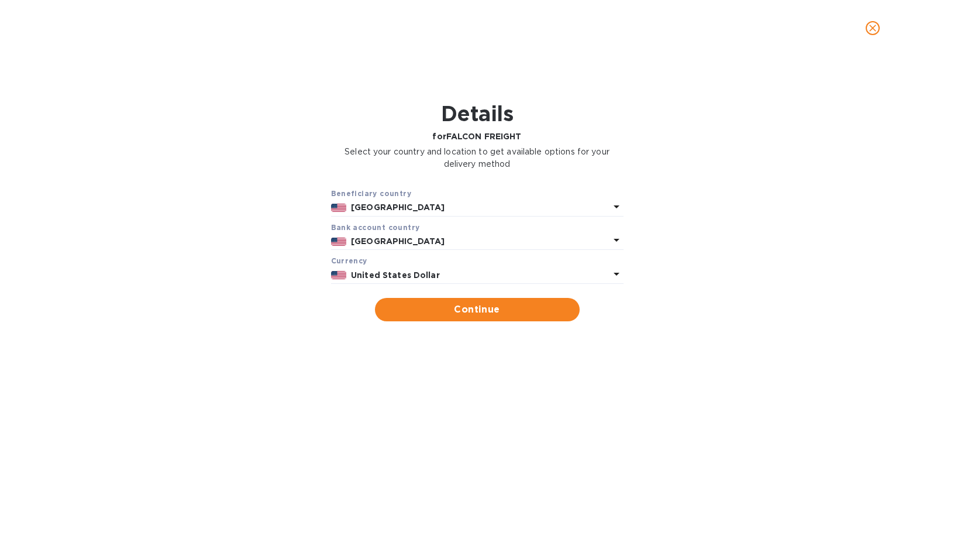
click at [382, 206] on b "[GEOGRAPHIC_DATA]" at bounding box center [398, 206] width 94 height 9
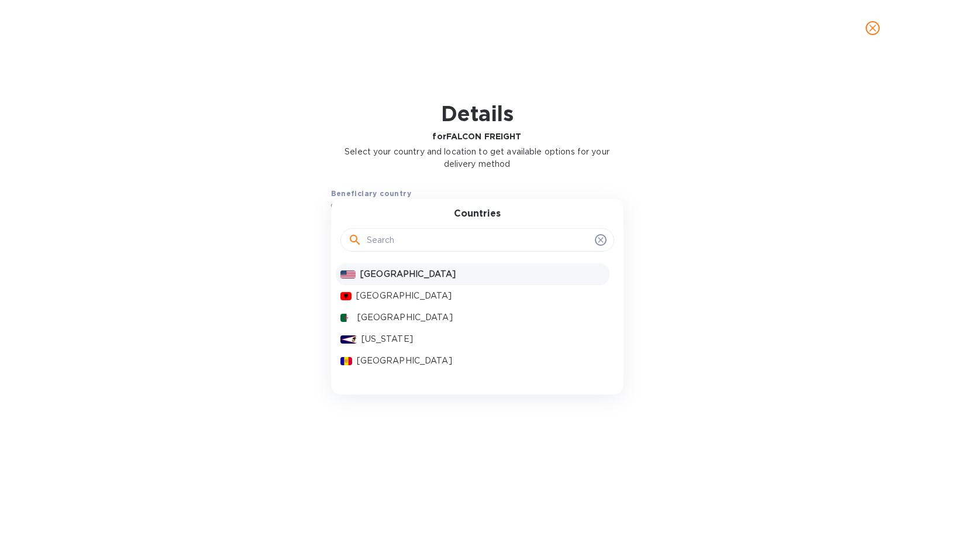
click at [373, 245] on input "text" at bounding box center [478, 240] width 223 height 18
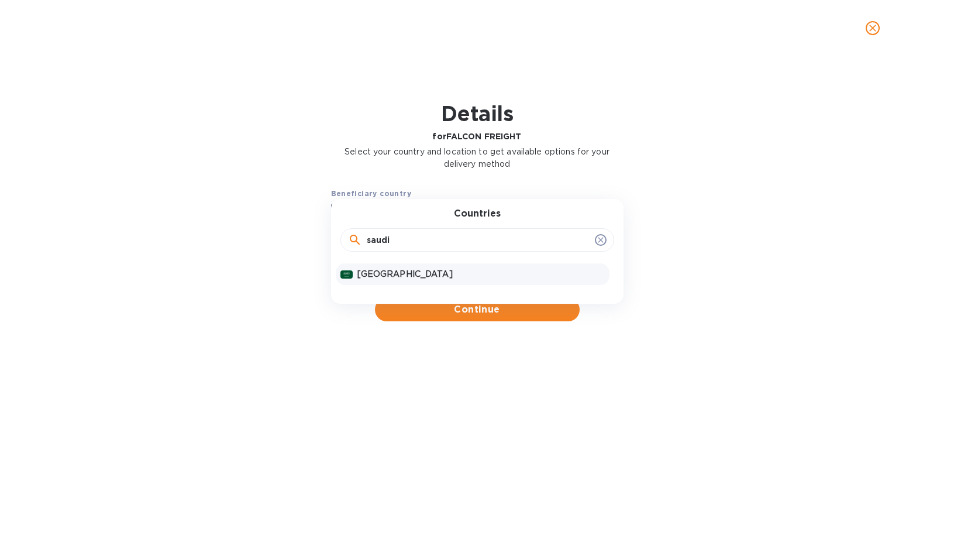
type input "saudi"
click at [410, 274] on p "[GEOGRAPHIC_DATA]" at bounding box center [480, 274] width 247 height 12
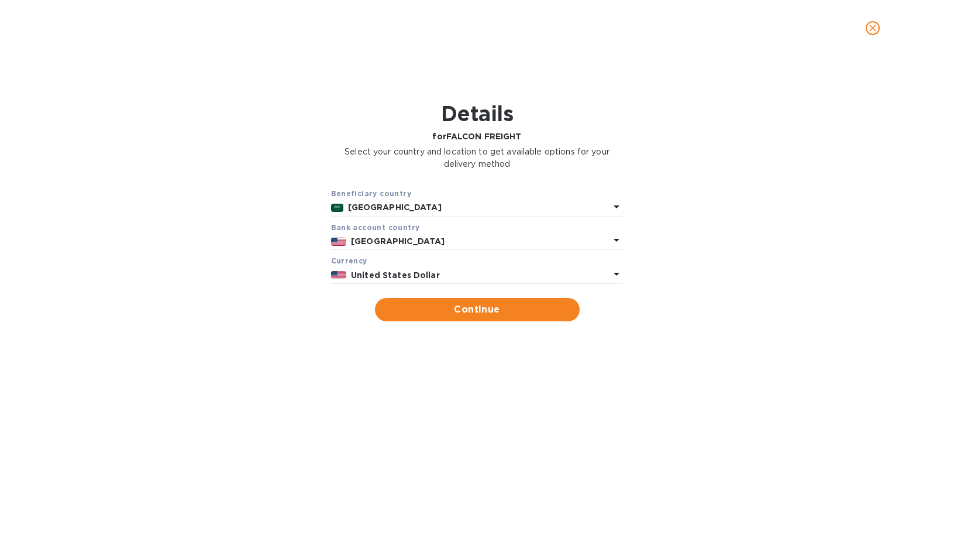
click at [398, 246] on p "[GEOGRAPHIC_DATA]" at bounding box center [480, 241] width 258 height 12
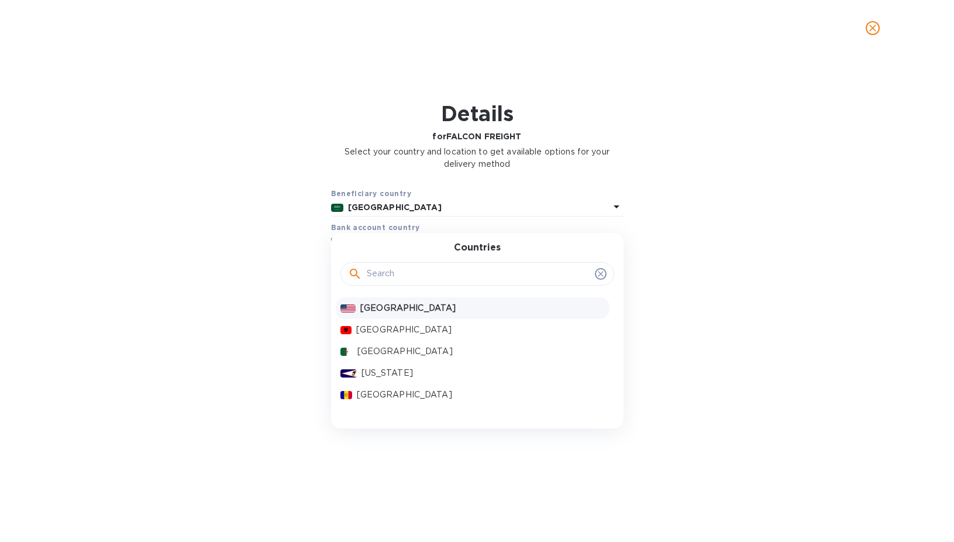
click at [385, 278] on input "text" at bounding box center [478, 274] width 223 height 18
type input "saudi"
click at [388, 298] on div "[GEOGRAPHIC_DATA]" at bounding box center [473, 308] width 274 height 22
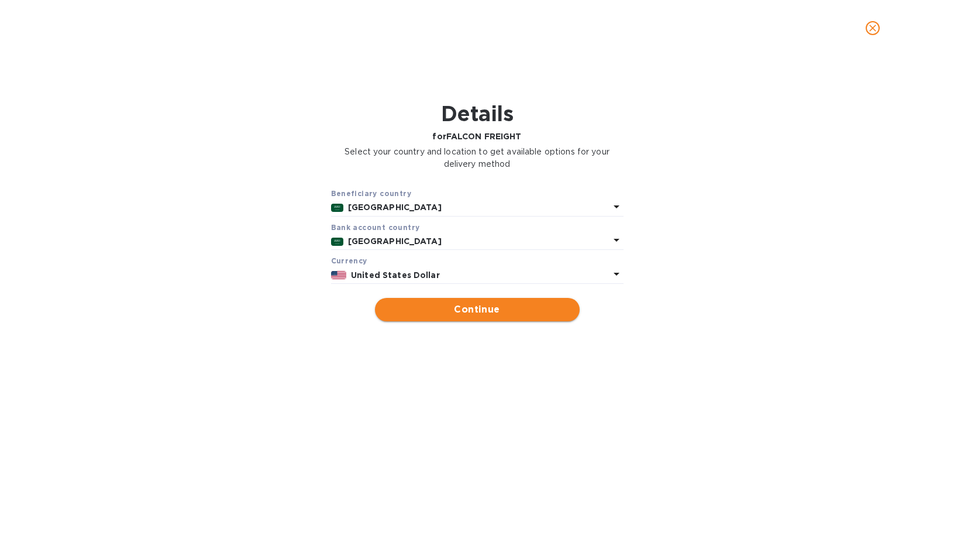
click at [446, 303] on span "Continue" at bounding box center [477, 309] width 186 height 14
type input "FALCON FREIGHT"
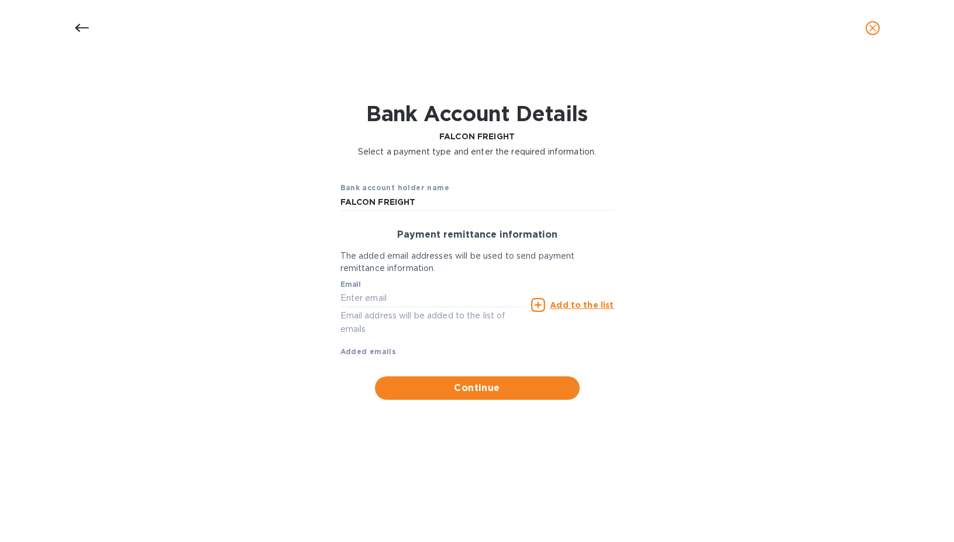
click at [406, 277] on div "Email Email address will be added to the list of emails" at bounding box center [433, 305] width 191 height 66
click at [393, 294] on input "text" at bounding box center [434, 299] width 187 height 18
type input "[EMAIL_ADDRESS][DOMAIN_NAME]"
click at [580, 306] on u "Add to the list" at bounding box center [582, 304] width 64 height 9
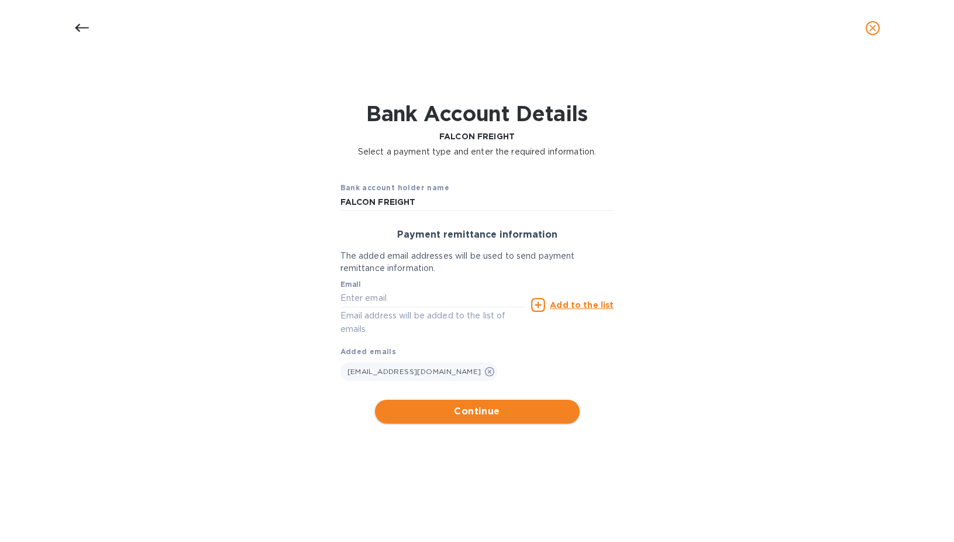
click at [496, 412] on span "Continue" at bounding box center [477, 411] width 186 height 14
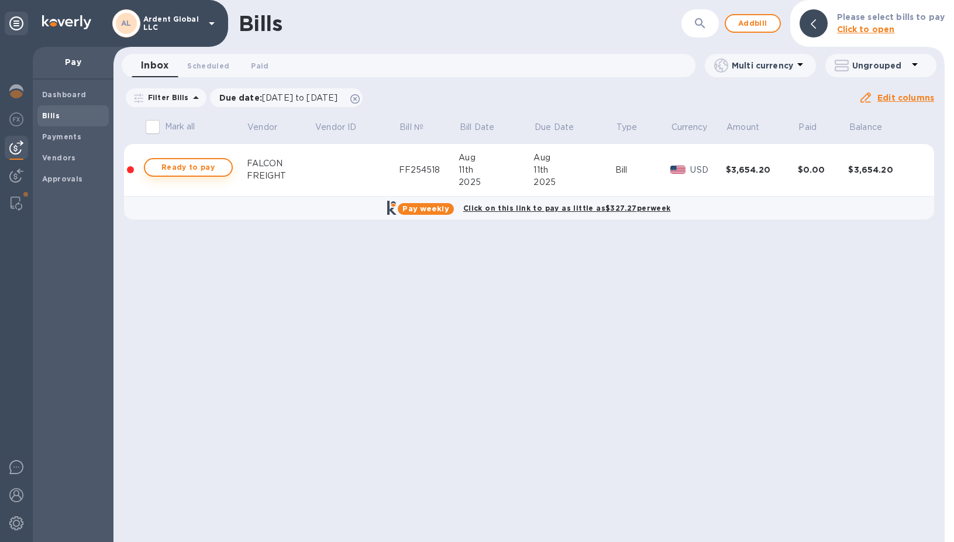
click at [186, 161] on span "Ready to pay" at bounding box center [188, 167] width 68 height 14
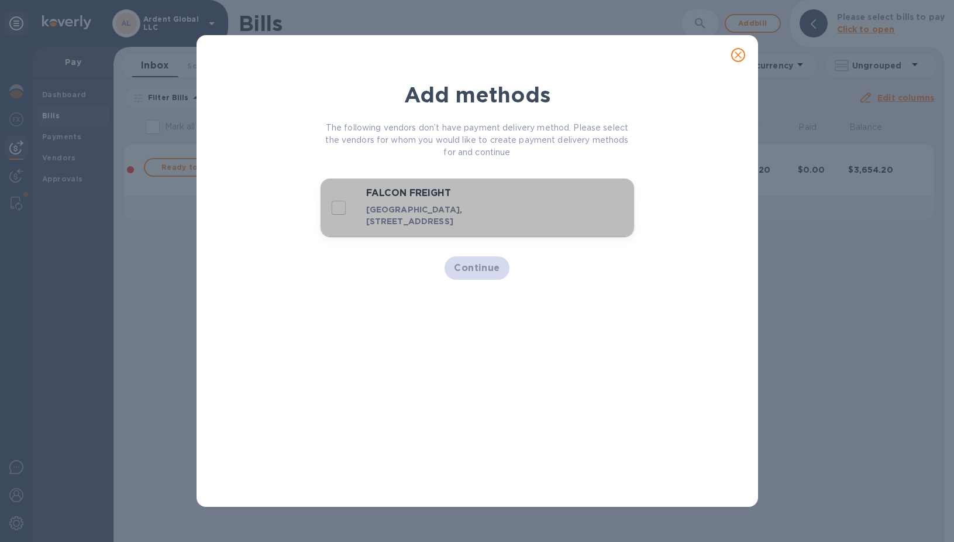
click at [486, 197] on h3 "FALCON FREIGHT" at bounding box center [458, 193] width 184 height 11
checkbox input "true"
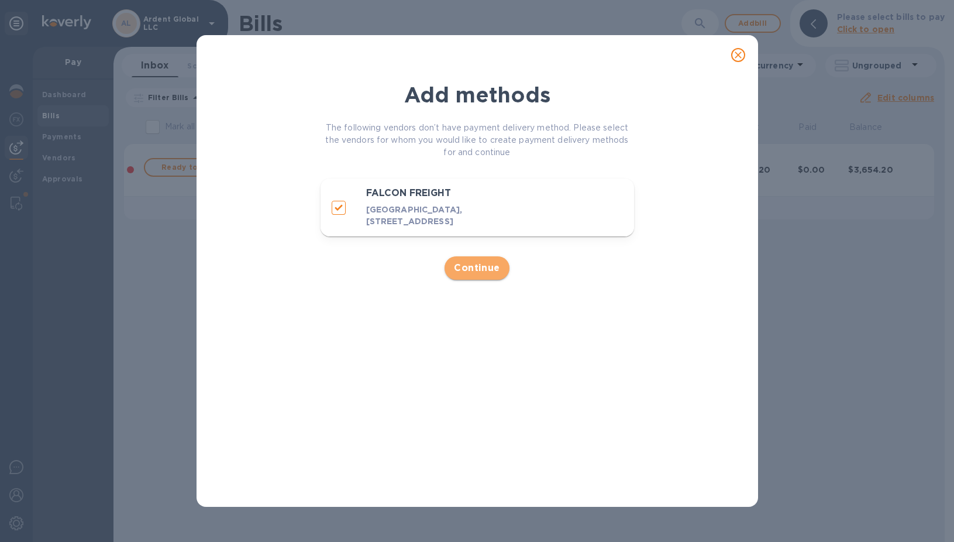
click at [486, 270] on button "Continue" at bounding box center [477, 267] width 65 height 23
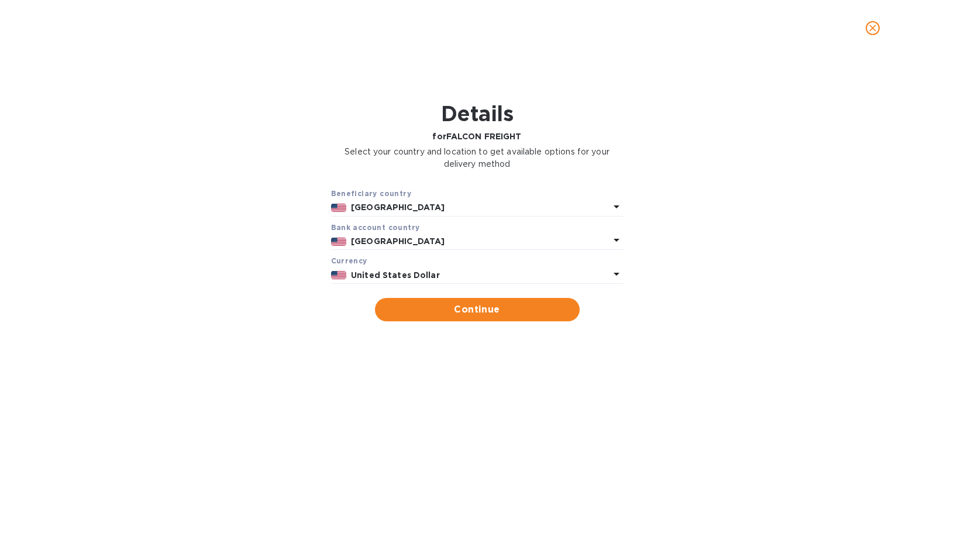
click at [390, 223] on b "Bank account cоuntry" at bounding box center [375, 227] width 89 height 9
click at [389, 208] on b "[GEOGRAPHIC_DATA]" at bounding box center [398, 206] width 94 height 9
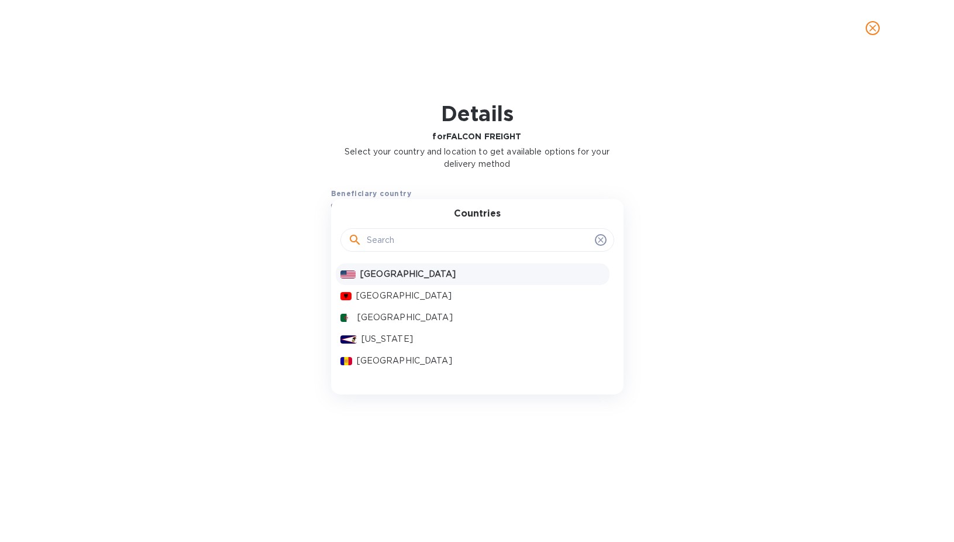
click at [370, 252] on div at bounding box center [478, 239] width 274 height 40
click at [387, 242] on input "text" at bounding box center [478, 240] width 223 height 18
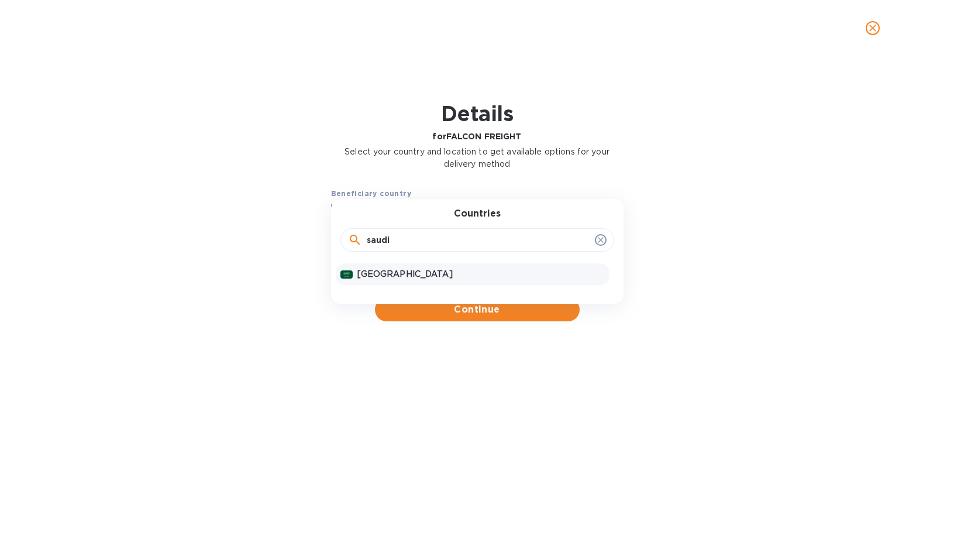
type input "saudi"
click at [398, 281] on div "[GEOGRAPHIC_DATA]" at bounding box center [481, 274] width 252 height 17
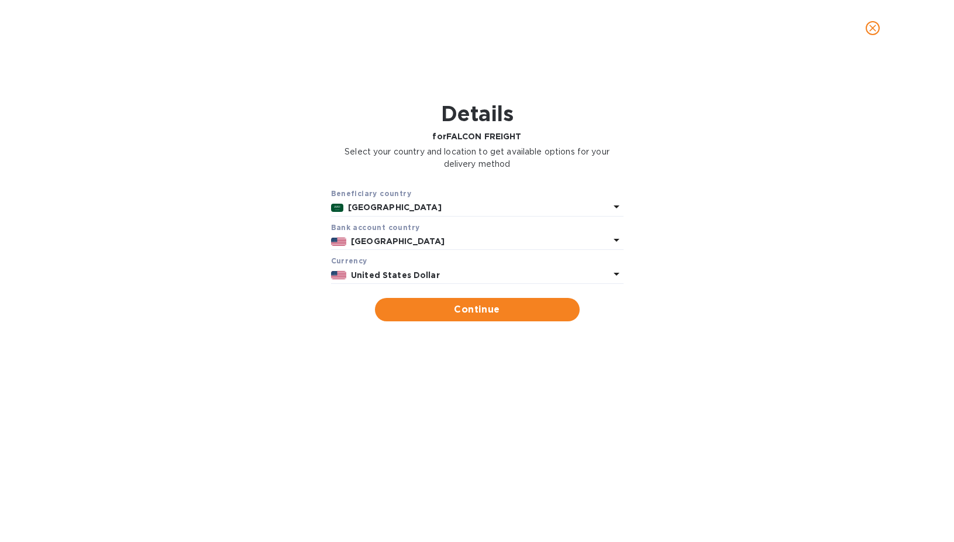
click at [407, 243] on b "[GEOGRAPHIC_DATA]" at bounding box center [398, 240] width 94 height 9
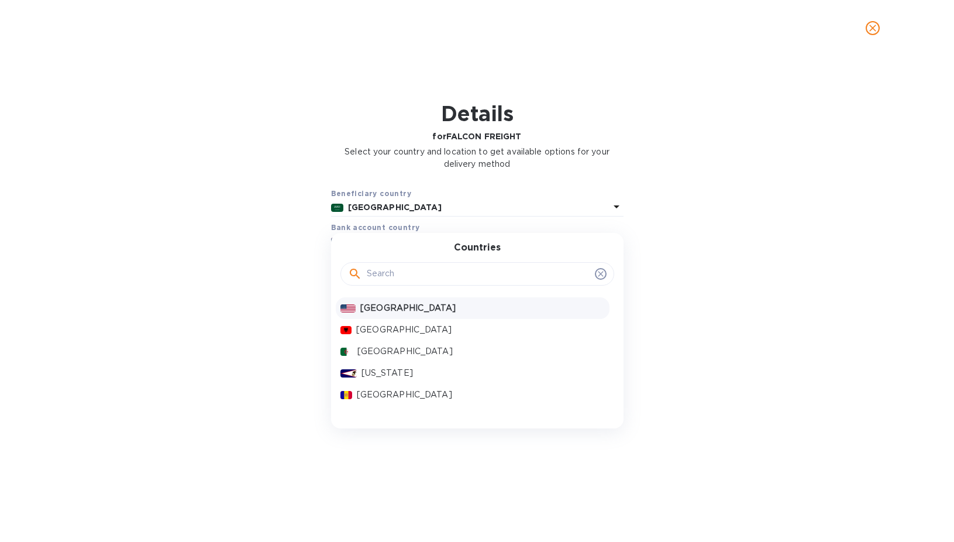
drag, startPoint x: 401, startPoint y: 277, endPoint x: 414, endPoint y: 283, distance: 14.1
click at [410, 280] on input "text" at bounding box center [478, 274] width 223 height 18
type input "saudi"
click at [411, 300] on div "[GEOGRAPHIC_DATA]" at bounding box center [481, 308] width 252 height 17
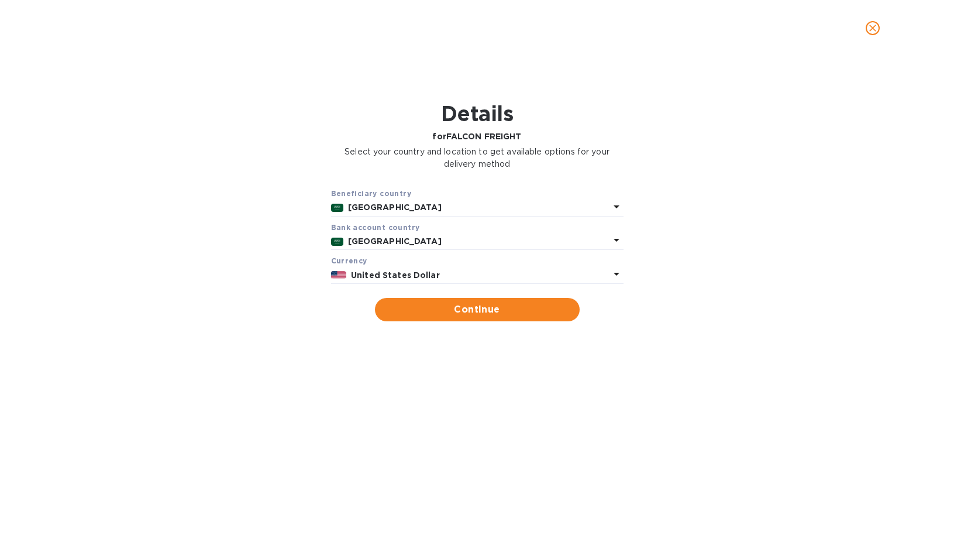
click at [403, 281] on p "United States Dollar" at bounding box center [480, 275] width 258 height 12
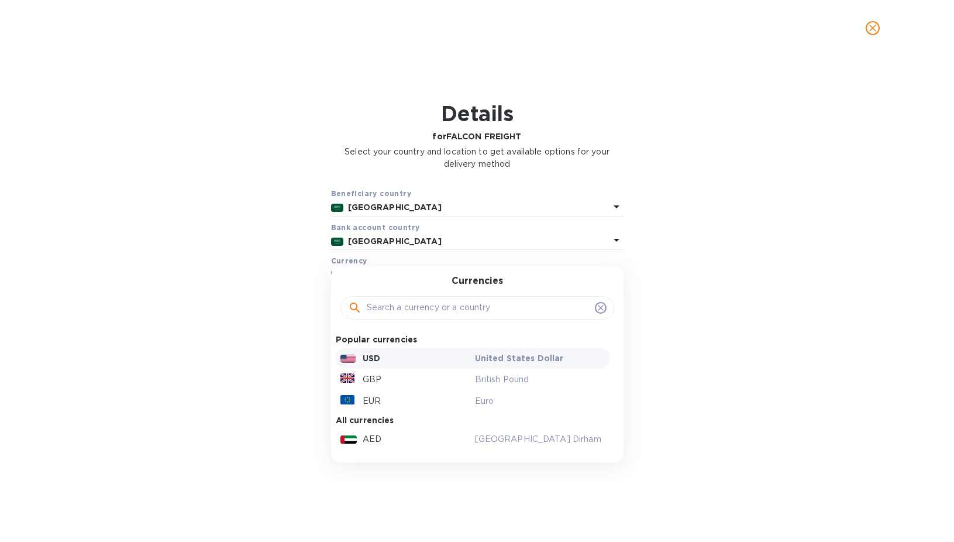
click at [446, 308] on input "text" at bounding box center [478, 308] width 223 height 18
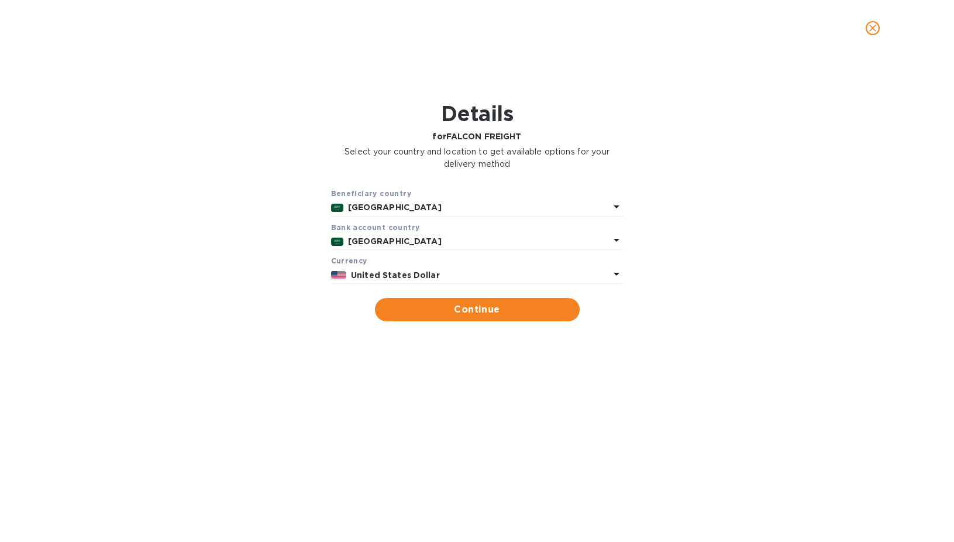
click at [698, 304] on div "Beneficiary country Saudi Arabia Bank account cоuntry Saudi Arabia Currency Uni…" at bounding box center [477, 254] width 924 height 149
click at [486, 316] on span "Continue" at bounding box center [477, 309] width 186 height 14
type input "FALCON FREIGHT"
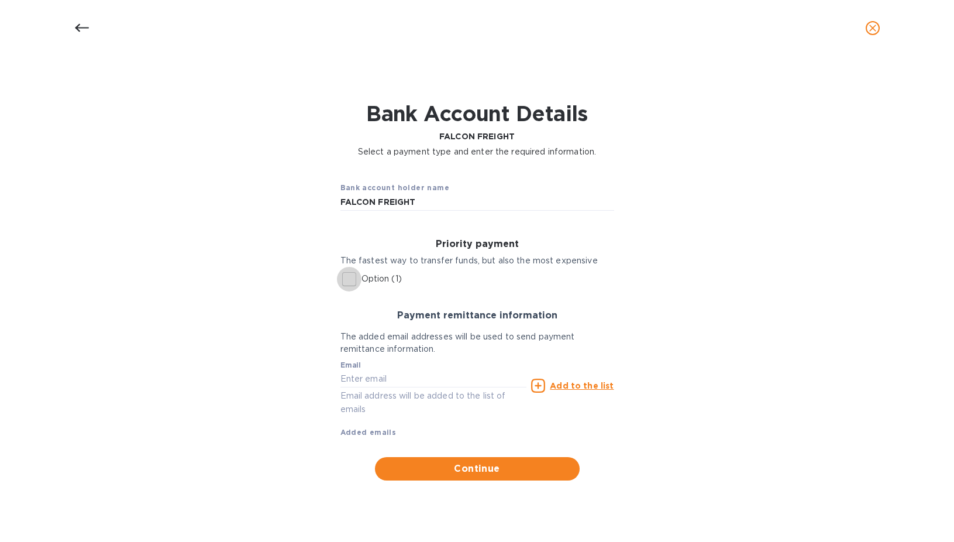
click at [350, 275] on input "Option (1)" at bounding box center [349, 279] width 25 height 25
checkbox input "true"
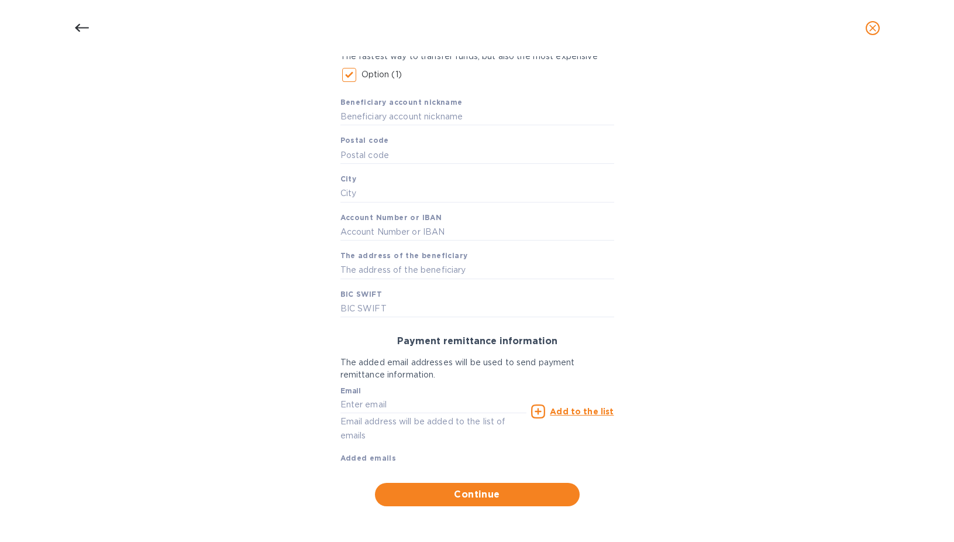
scroll to position [205, 0]
click at [421, 125] on input "text" at bounding box center [478, 117] width 274 height 18
paste input "BUSINESS FALCON FOR LAND TRANSPORT EST."
type input "BUSINESS FALCON FOR LAND TRANSPORT EST."
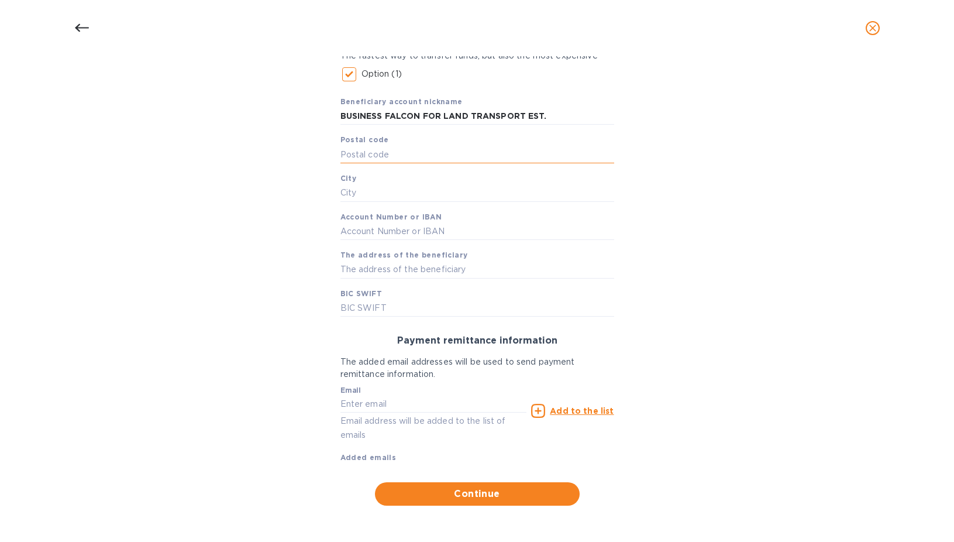
click at [406, 152] on input "text" at bounding box center [478, 155] width 274 height 18
paste input "1633"
type input "1633"
paste input "Jeddah"
type input "Jeddah"
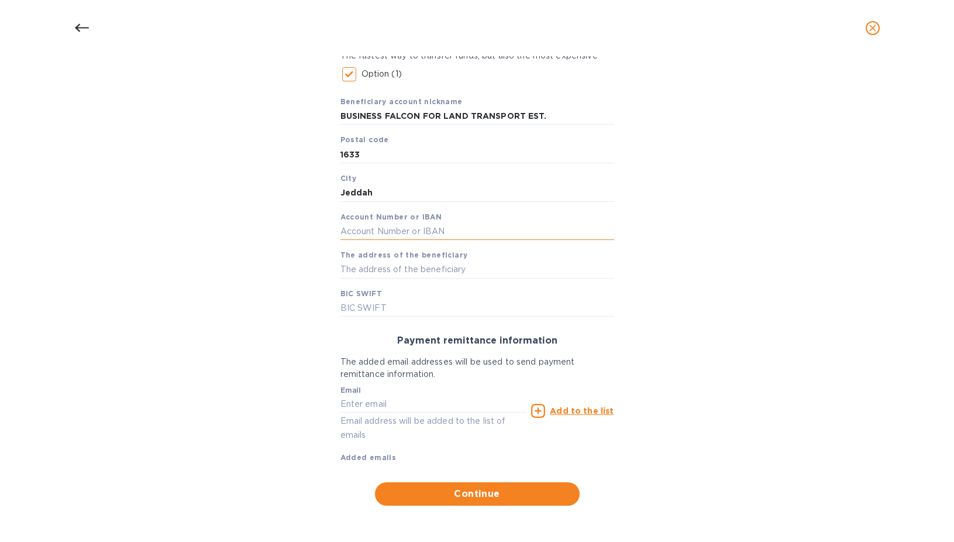
click at [393, 230] on input "text" at bounding box center [478, 231] width 274 height 18
paste input "SA4330406708095528710019"
type input "SA4330406708095528710019"
click at [421, 264] on input "text" at bounding box center [478, 270] width 274 height 18
paste input "Office No 703, Floor No 7, Hala Commercial Tower Al Baghdadiya, Jeddah,Saudi Ar…"
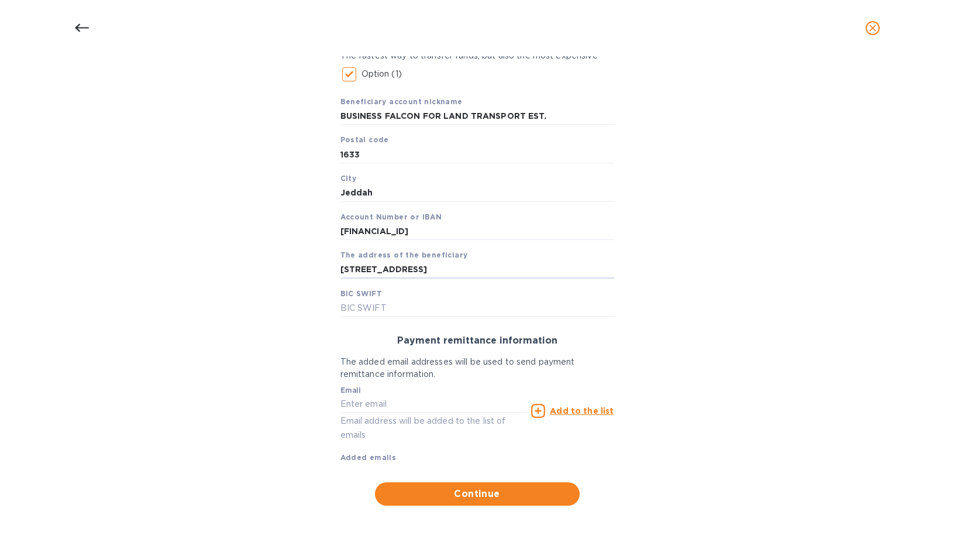
scroll to position [0, 123]
type input "Office No 703, Floor No 7, Hala Commercial Tower Al Baghdadiya, Jeddah,Saudi Ar…"
click at [386, 307] on input "text" at bounding box center [478, 308] width 274 height 18
paste input "ARNBSARI"
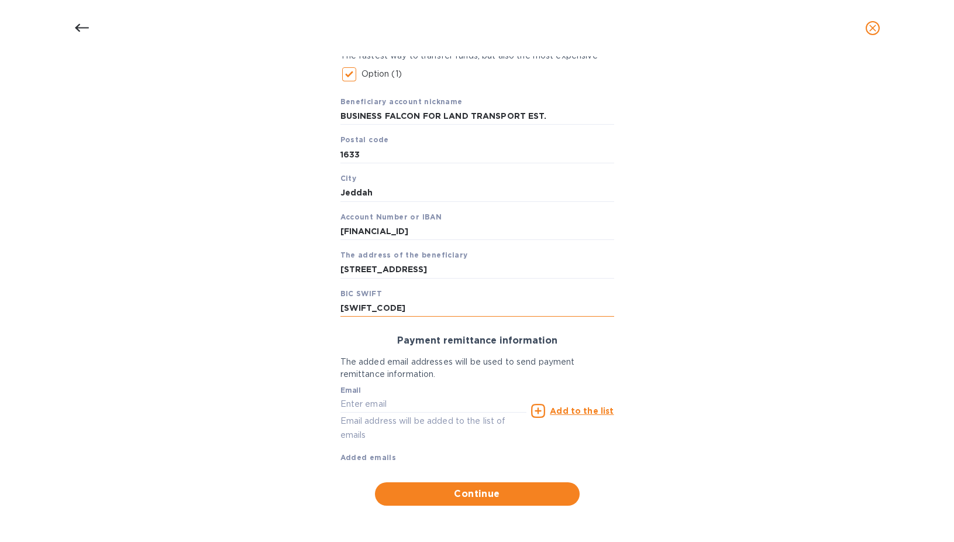
type input "ARNBSARI"
click at [373, 404] on input "text" at bounding box center [434, 404] width 187 height 18
type input "[EMAIL_ADDRESS][DOMAIN_NAME]"
click at [575, 408] on u "Add to the list" at bounding box center [582, 410] width 64 height 9
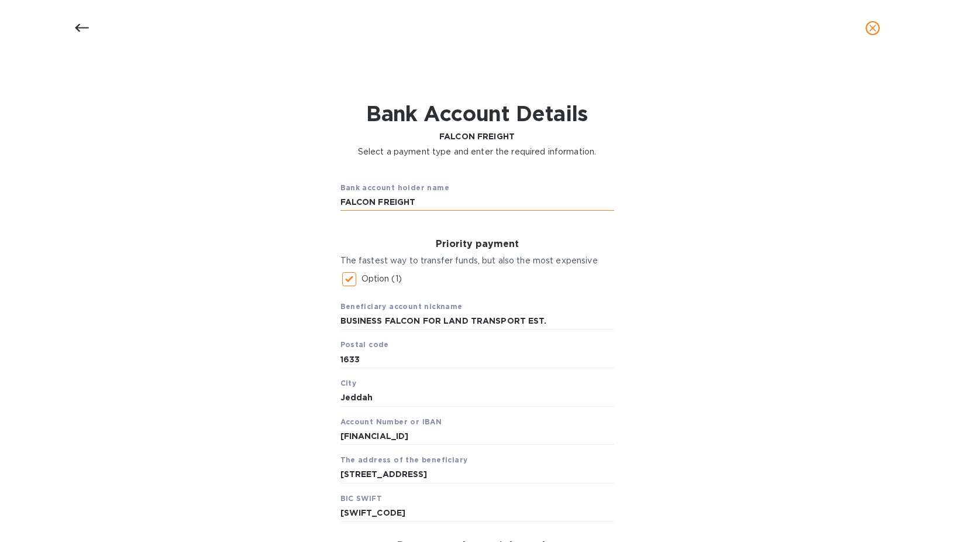
click at [472, 194] on input "FALCON FREIGHT" at bounding box center [478, 203] width 274 height 18
paste input "BUSINESS FALCON FOR LAND TRANSPORT EST."
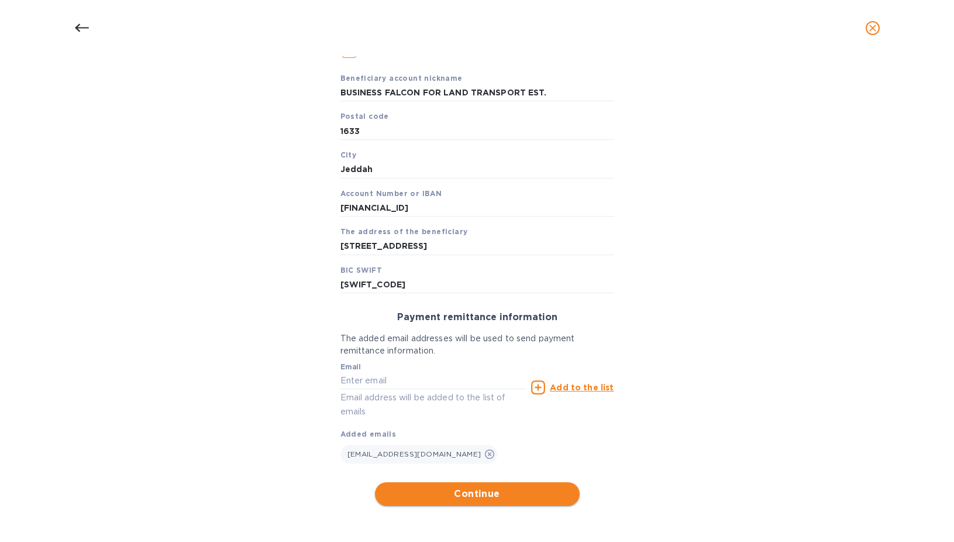
type input "BUSINESS FALCON FOR LAND TRANSPORT EST."
click at [491, 487] on span "Continue" at bounding box center [477, 494] width 186 height 14
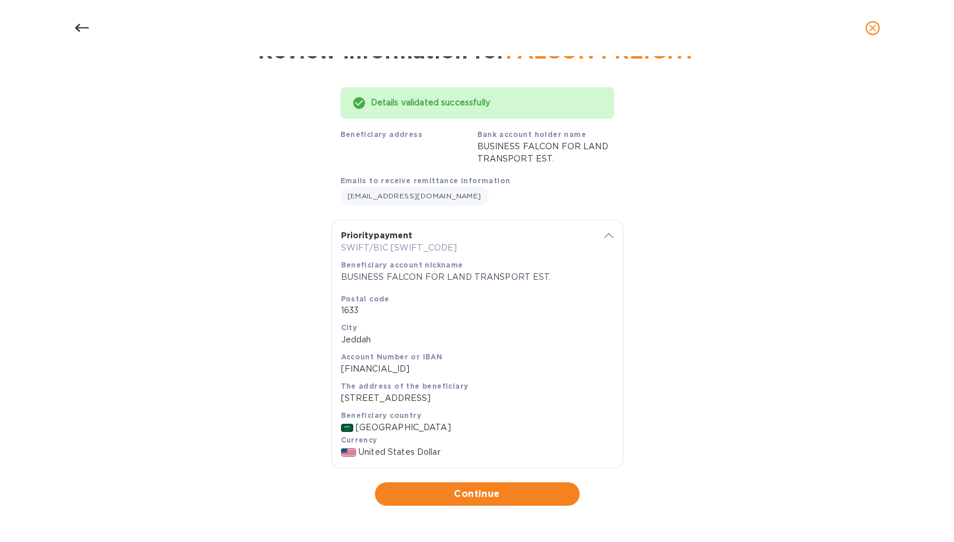
scroll to position [75, 0]
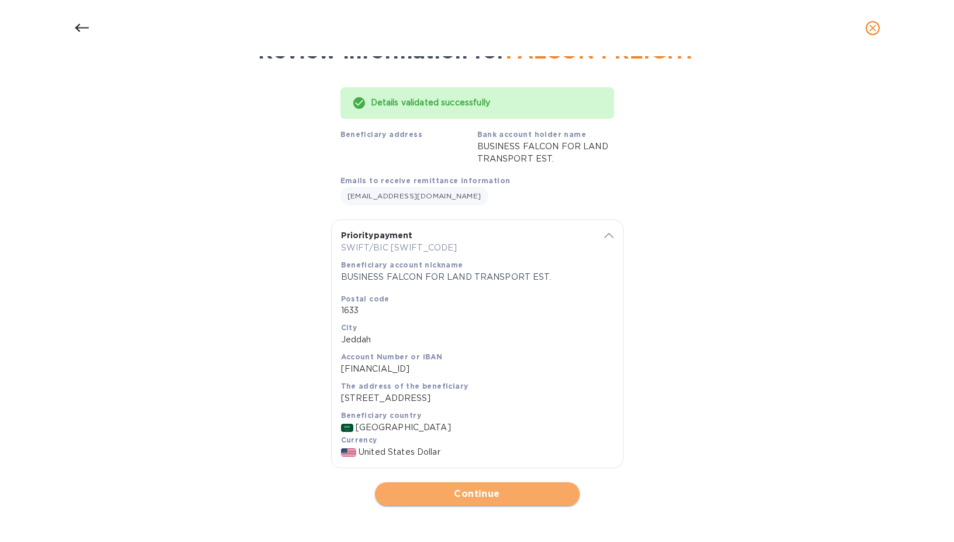
click at [482, 492] on span "Continue" at bounding box center [477, 494] width 186 height 14
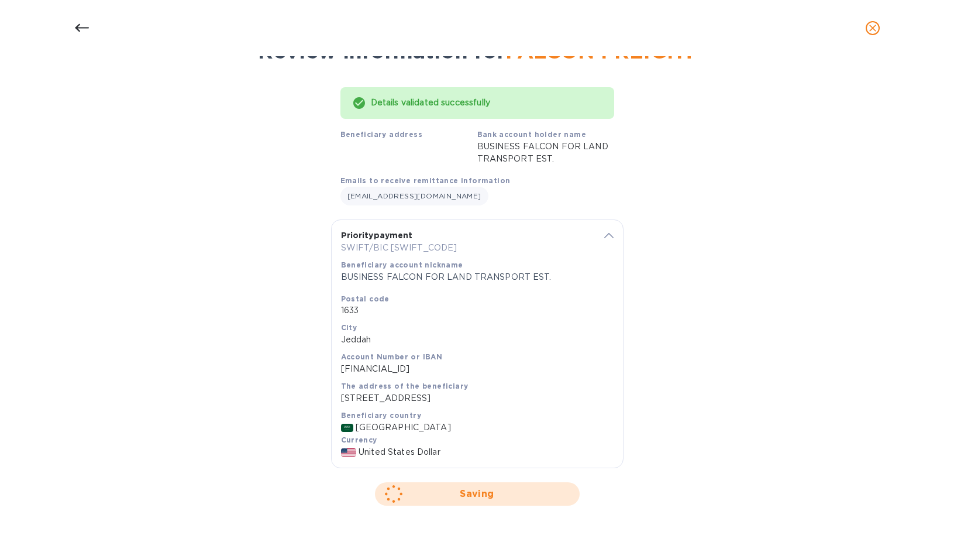
scroll to position [0, 0]
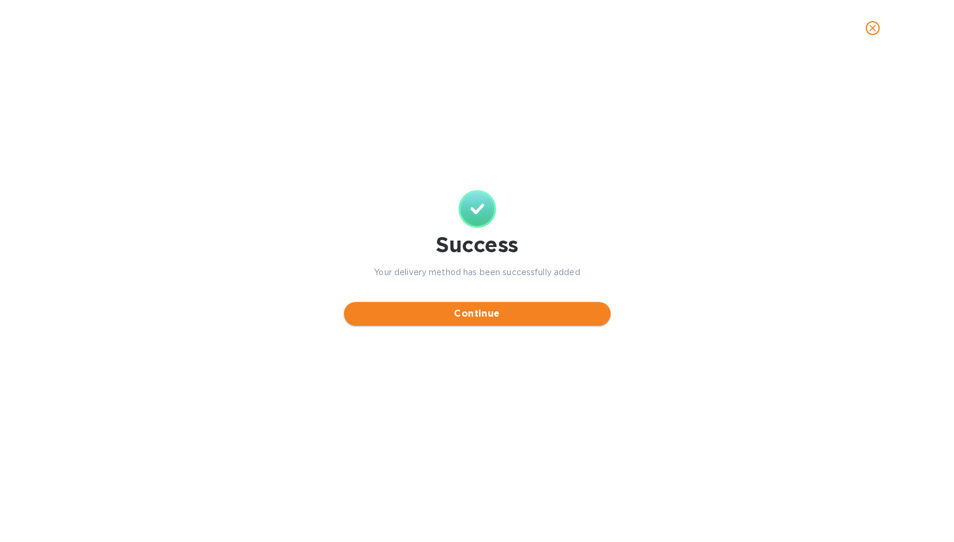
click at [481, 304] on button "Continue" at bounding box center [477, 313] width 267 height 23
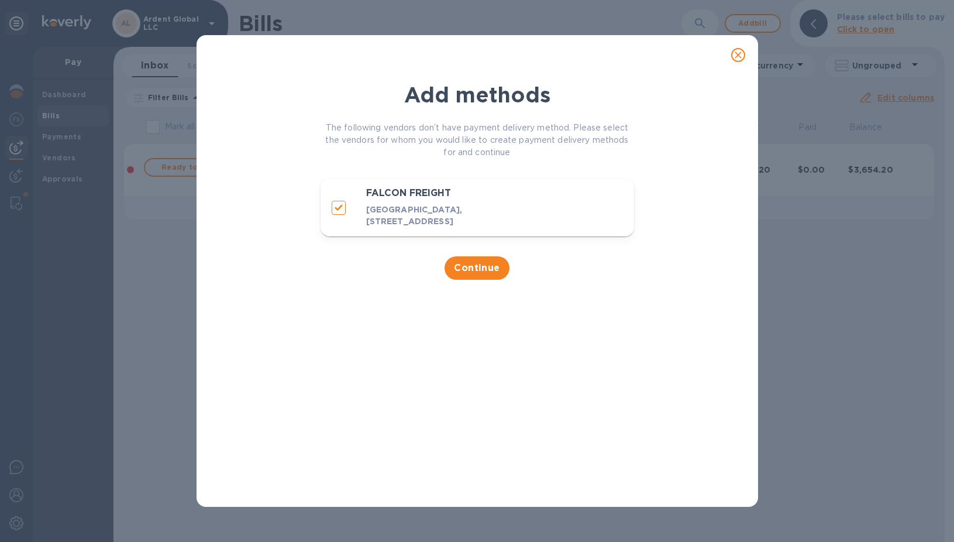
click at [737, 49] on icon "close" at bounding box center [738, 55] width 12 height 12
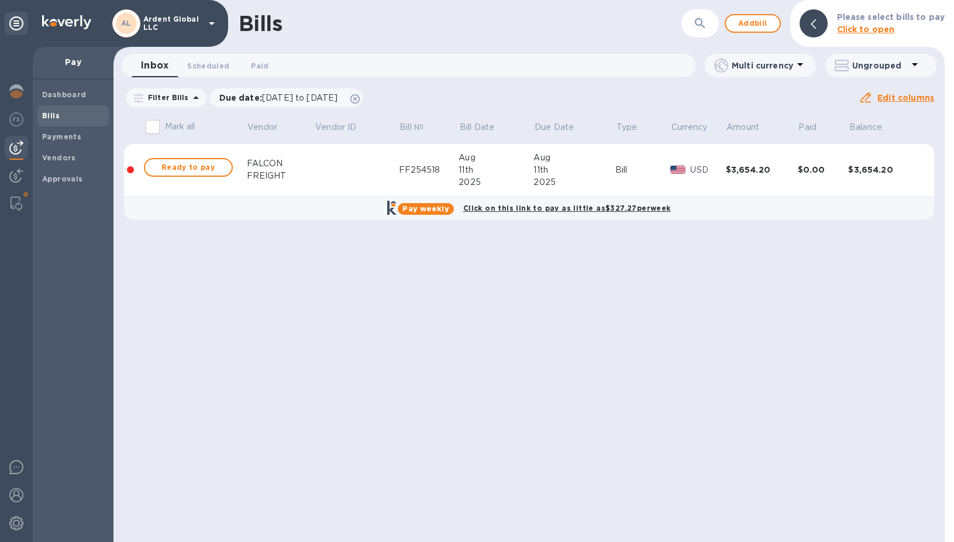
click at [149, 157] on div "Ready to pay" at bounding box center [189, 167] width 94 height 23
click at [161, 167] on span "Ready to pay" at bounding box center [188, 167] width 68 height 14
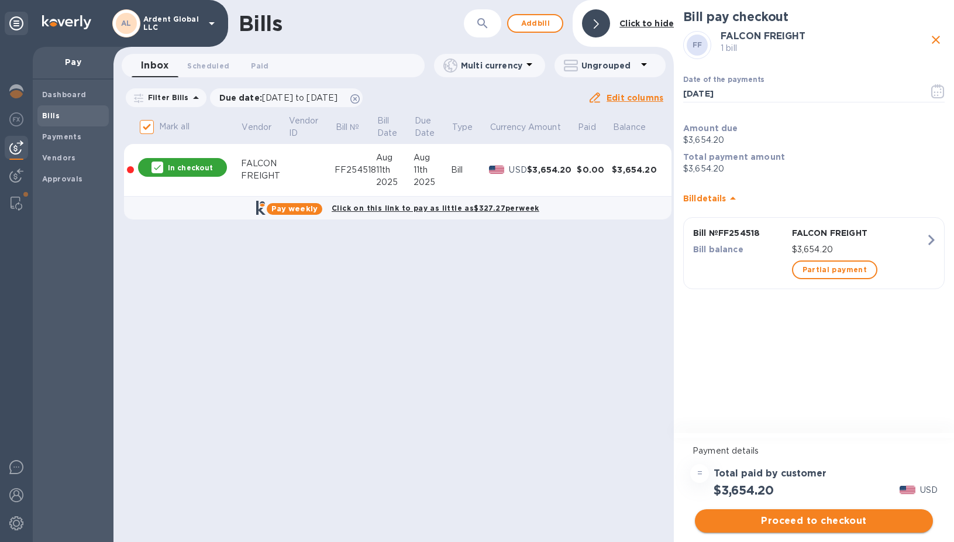
click at [772, 515] on span "Proceed to checkout" at bounding box center [813, 521] width 219 height 14
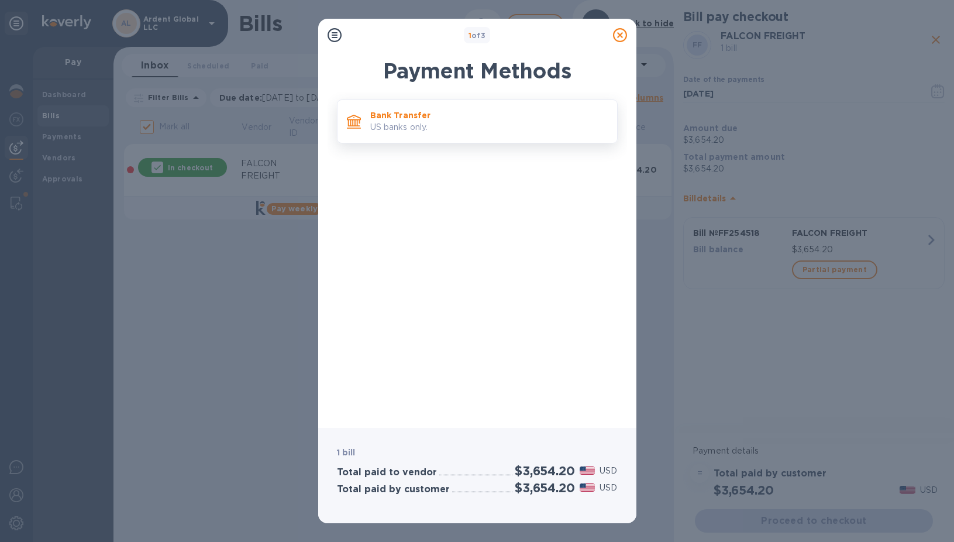
click at [422, 132] on p "US banks only." at bounding box center [489, 127] width 238 height 12
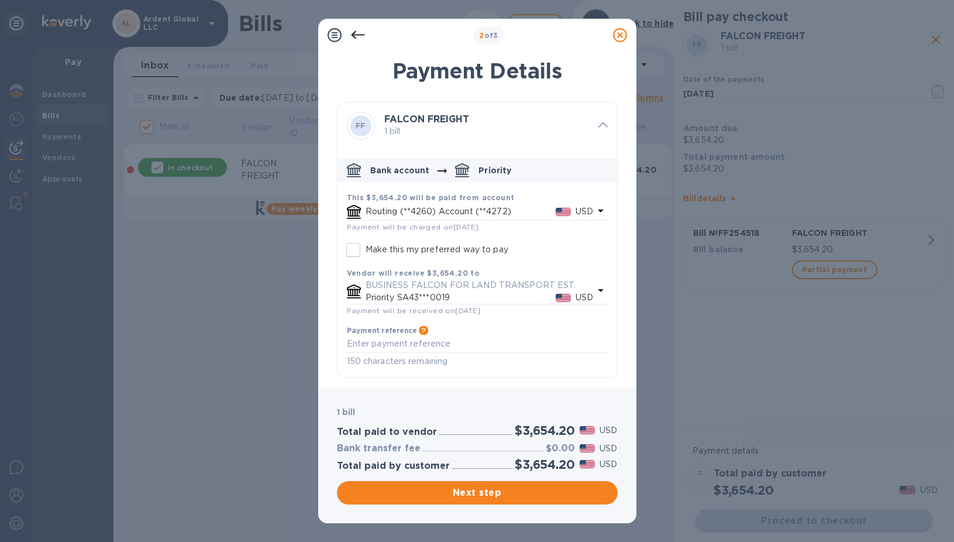
click at [477, 218] on div "Routing (**4260) Account (**4272) USD" at bounding box center [479, 211] width 233 height 17
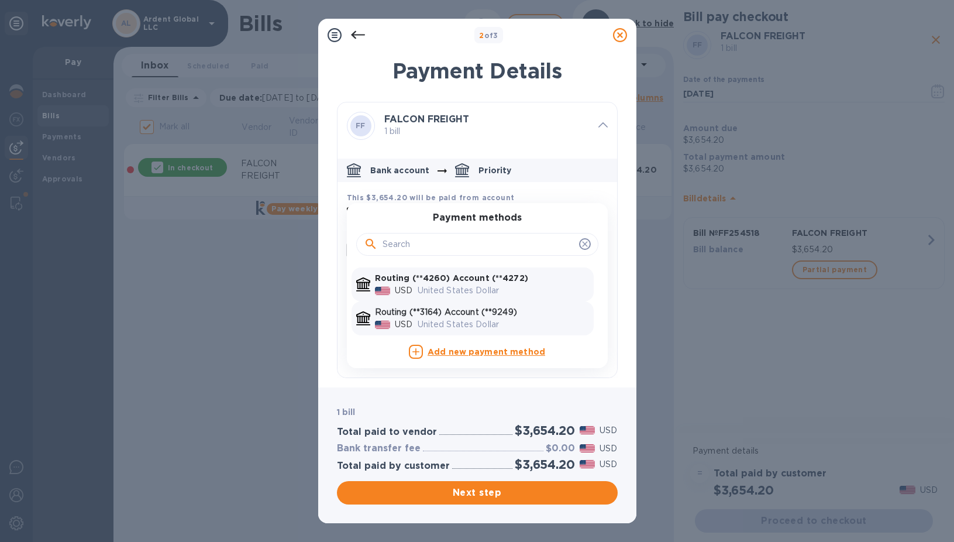
click at [459, 326] on p "United States Dollar" at bounding box center [503, 324] width 171 height 12
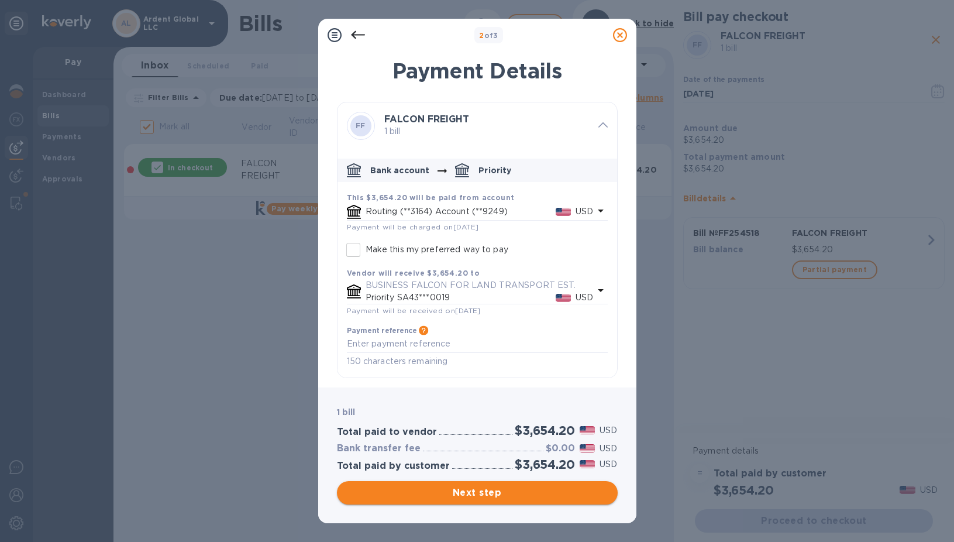
click at [505, 499] on span "Next step" at bounding box center [477, 493] width 262 height 14
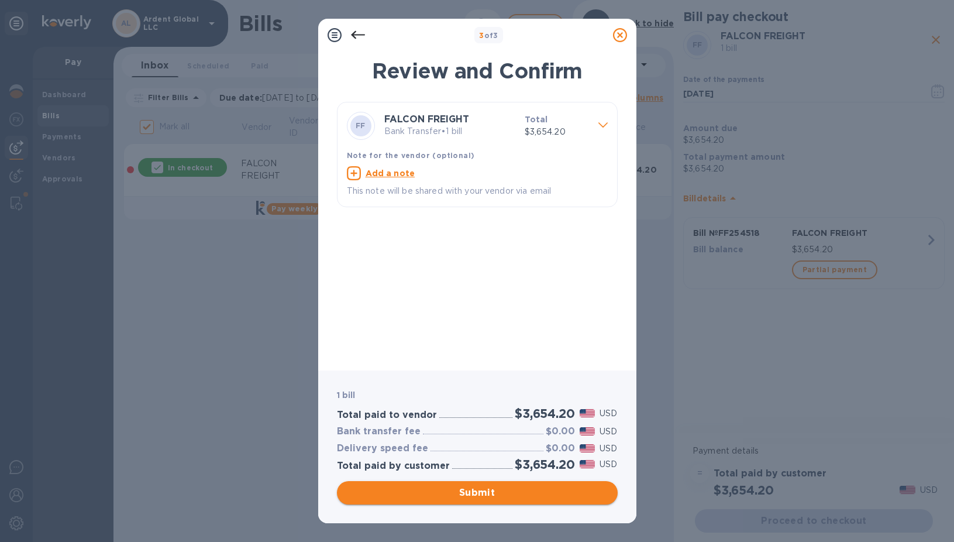
click at [505, 499] on span "Submit" at bounding box center [477, 493] width 262 height 14
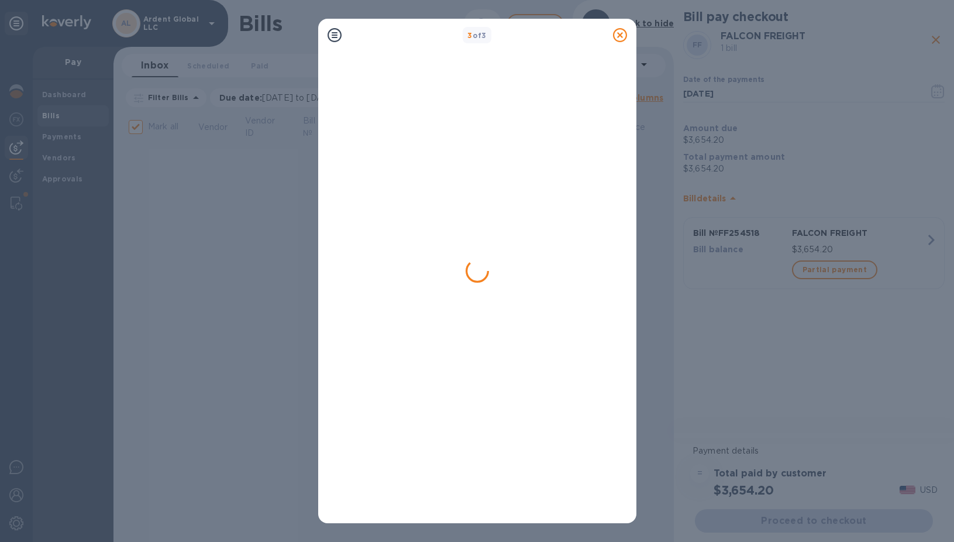
checkbox input "false"
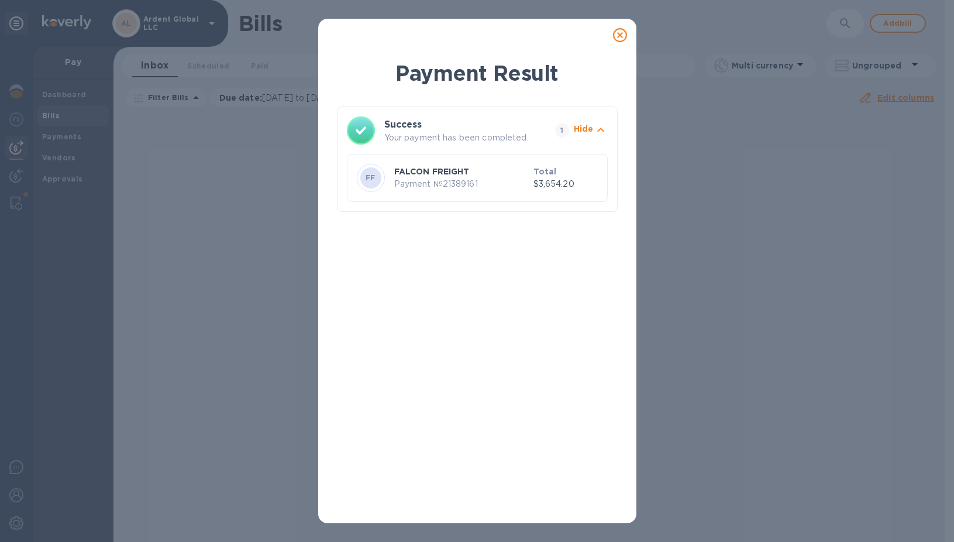
click at [617, 31] on icon at bounding box center [620, 35] width 14 height 14
